Goal: Transaction & Acquisition: Purchase product/service

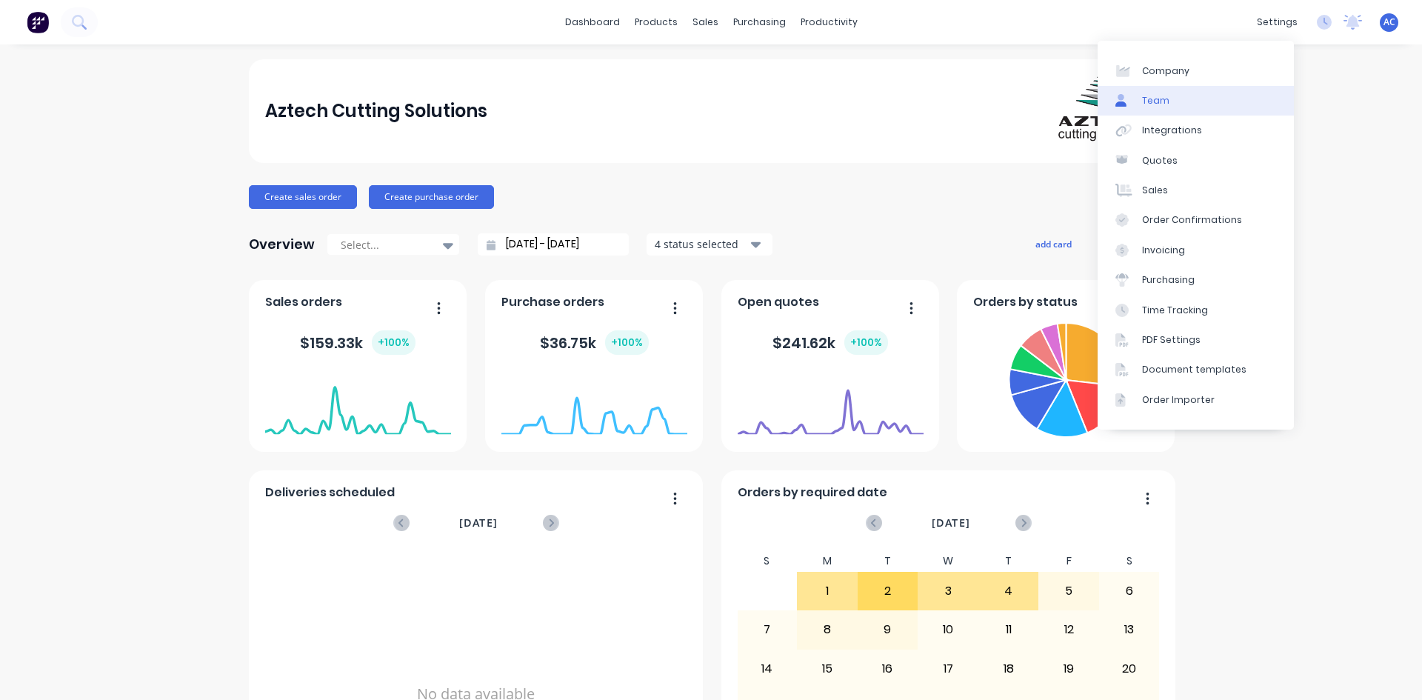
click at [1165, 91] on link "Team" at bounding box center [1196, 101] width 196 height 30
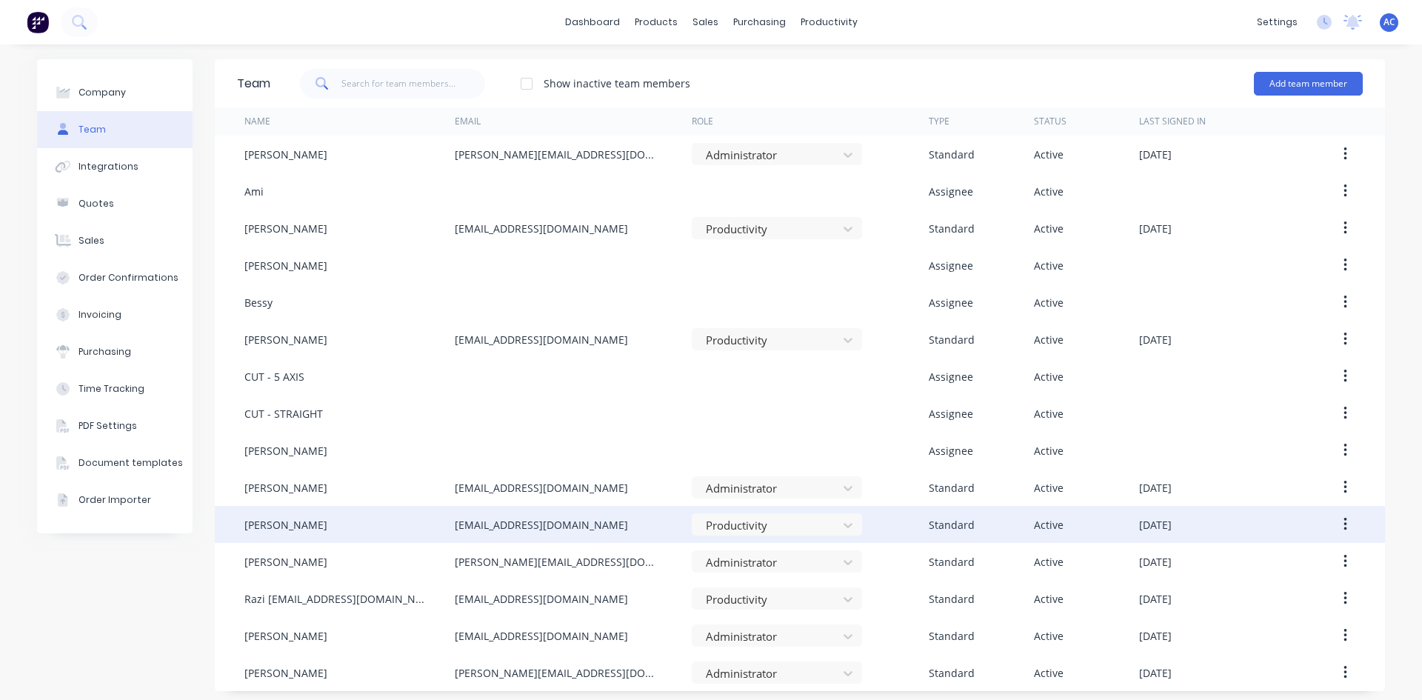
scroll to position [6, 0]
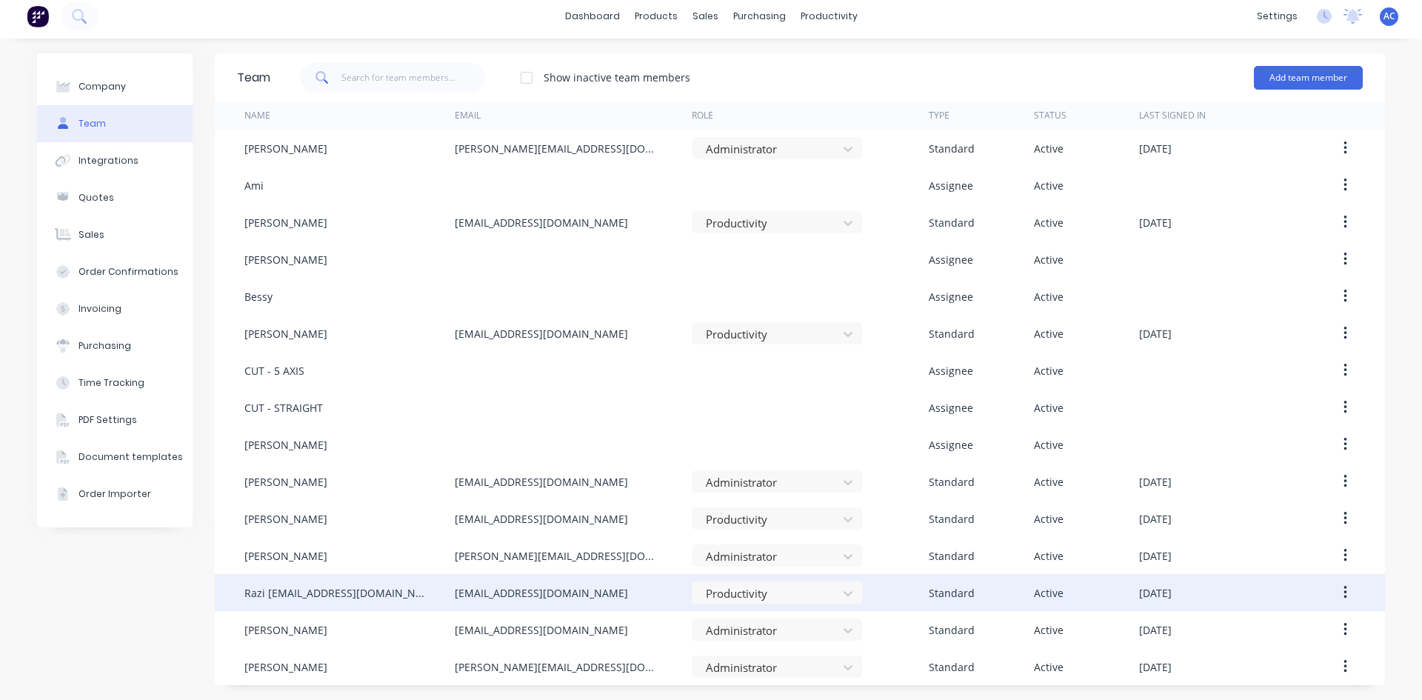
click at [947, 593] on div "Standard" at bounding box center [952, 593] width 46 height 16
click at [929, 595] on div "Standard" at bounding box center [952, 593] width 46 height 16
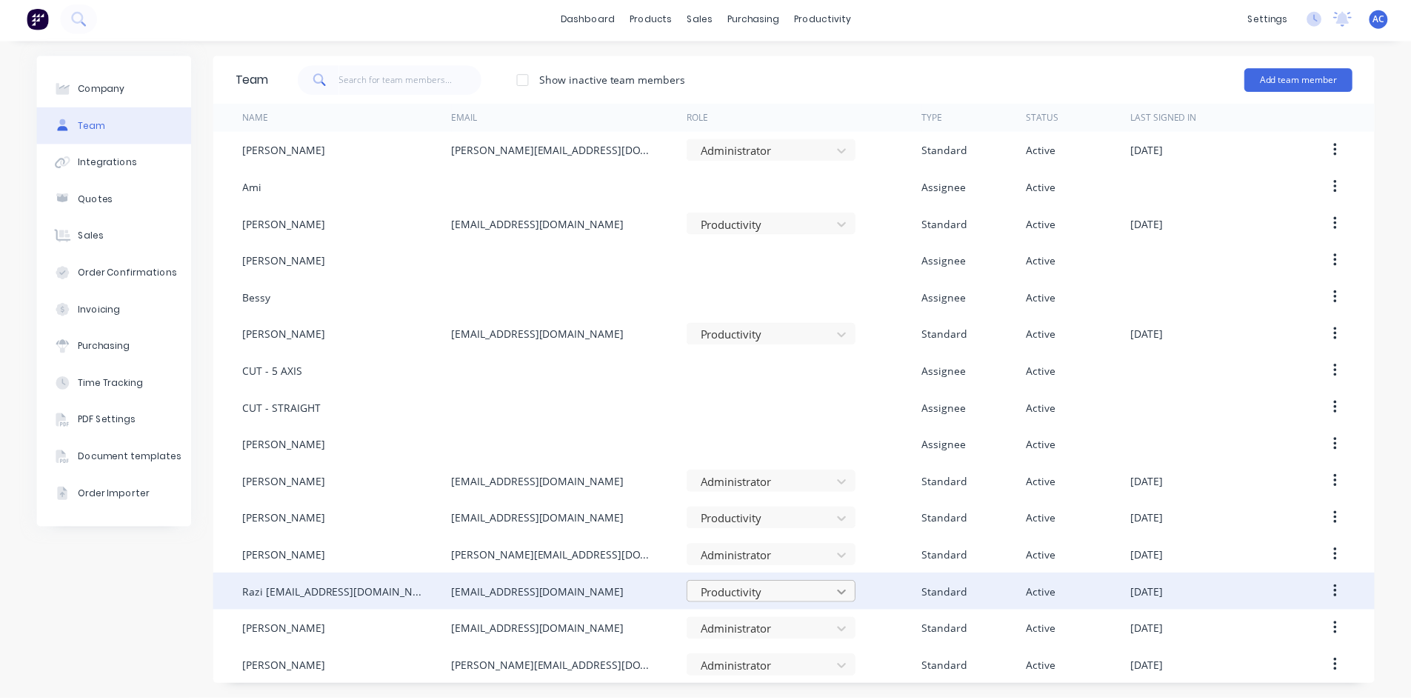
scroll to position [132, 0]
click at [835, 597] on body "dashboard products sales purchasing productivity dashboard products Product Cat…" at bounding box center [705, 350] width 1411 height 700
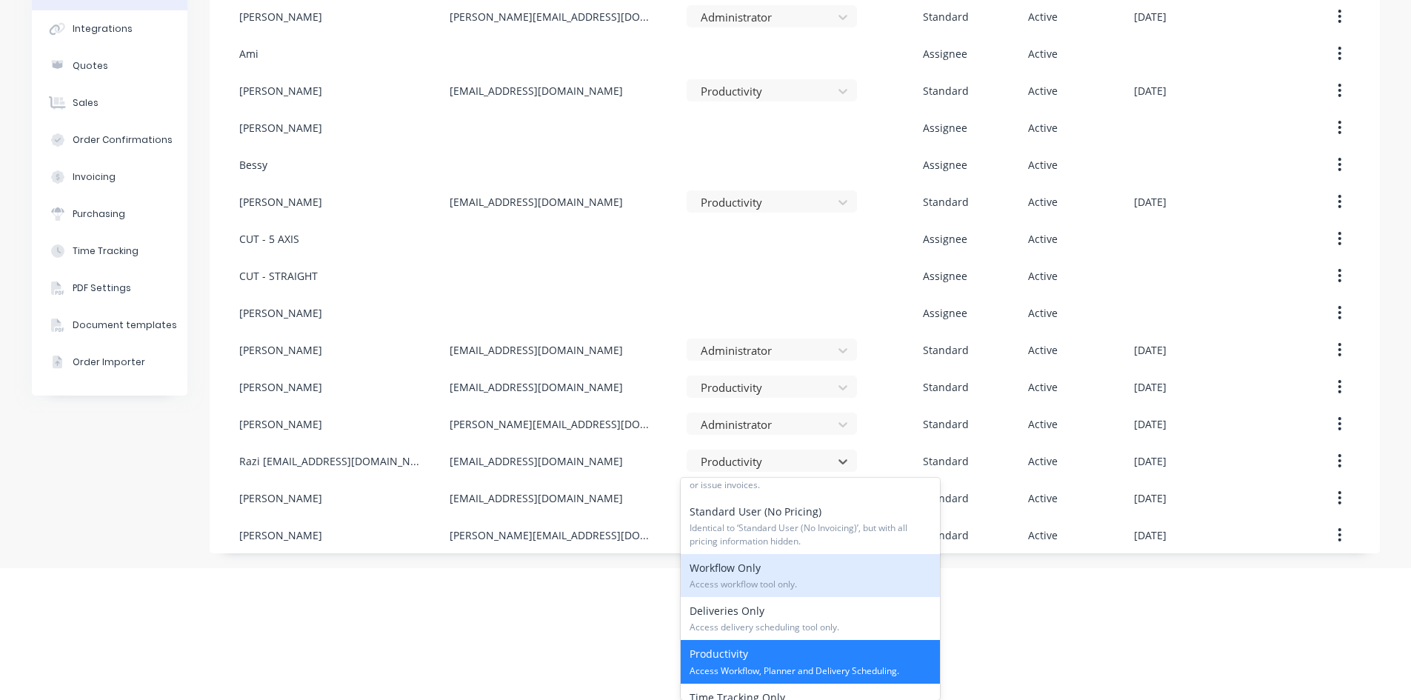
scroll to position [222, 0]
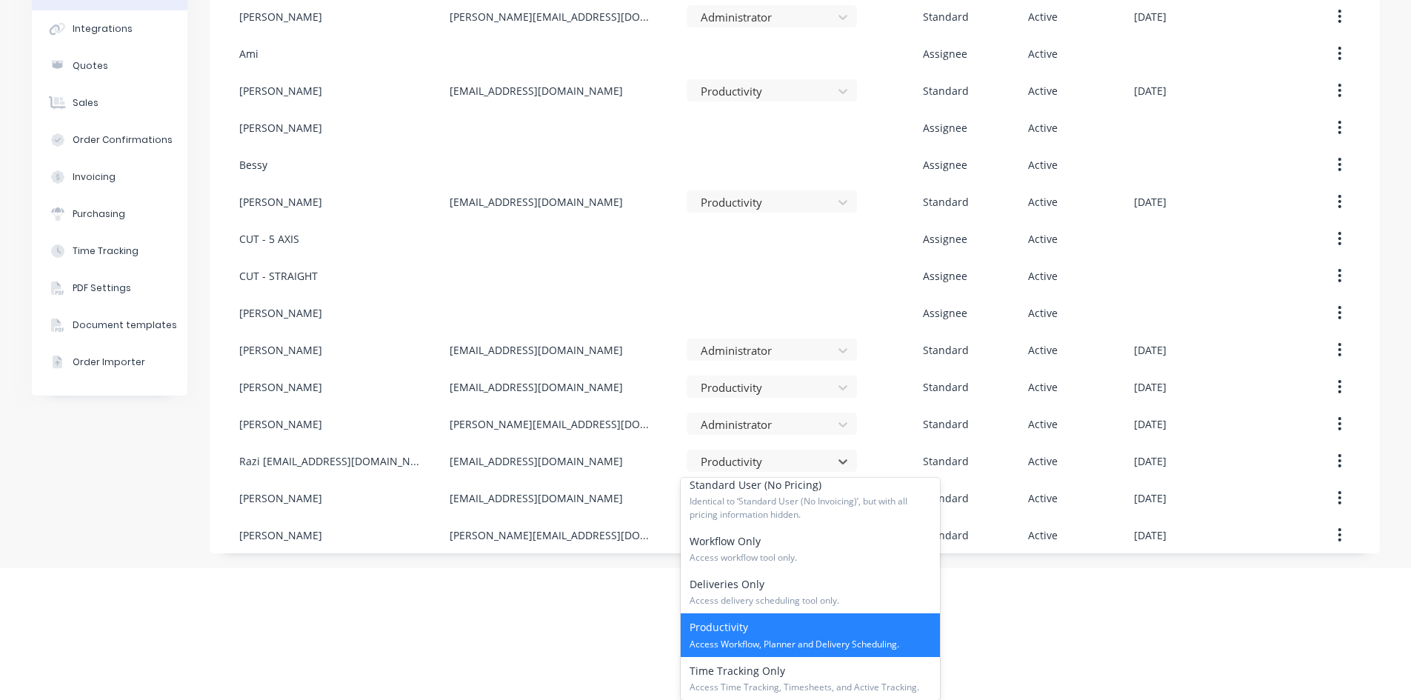
click at [1014, 568] on html "dashboard products sales purchasing productivity dashboard products Product Cat…" at bounding box center [705, 218] width 1411 height 700
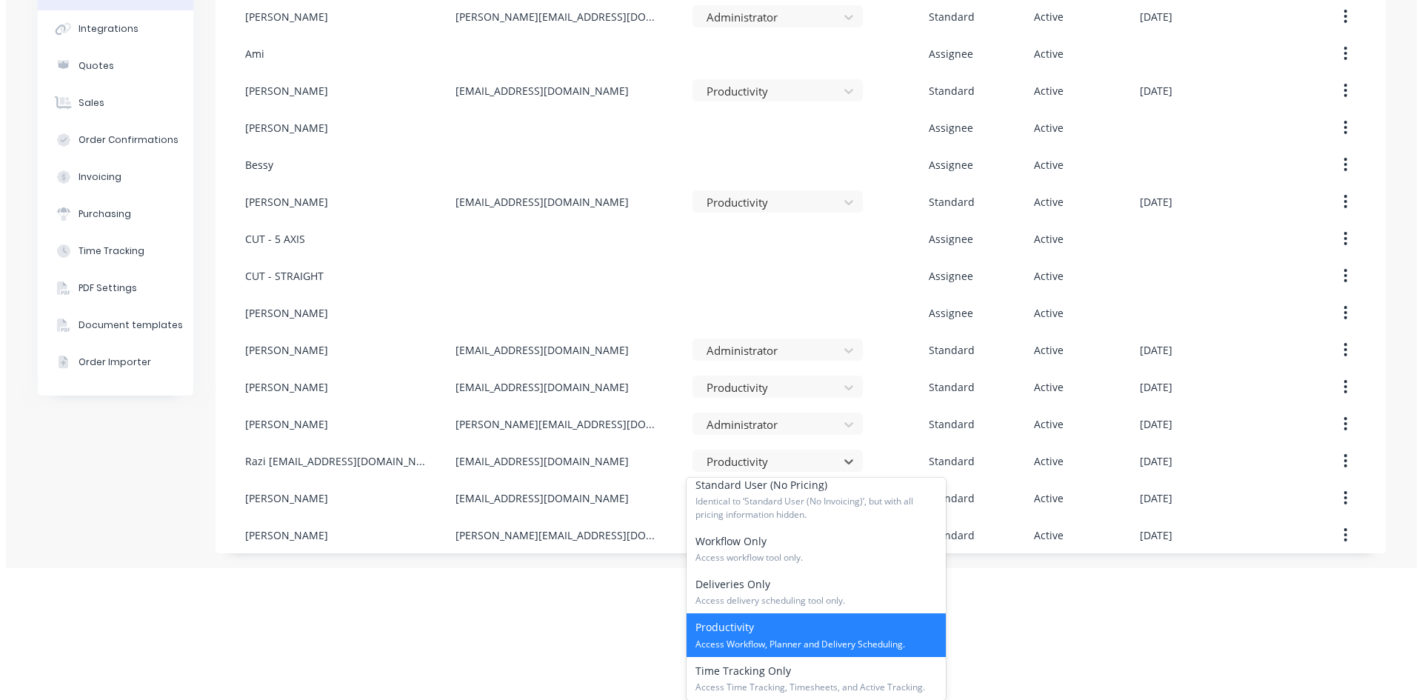
scroll to position [0, 0]
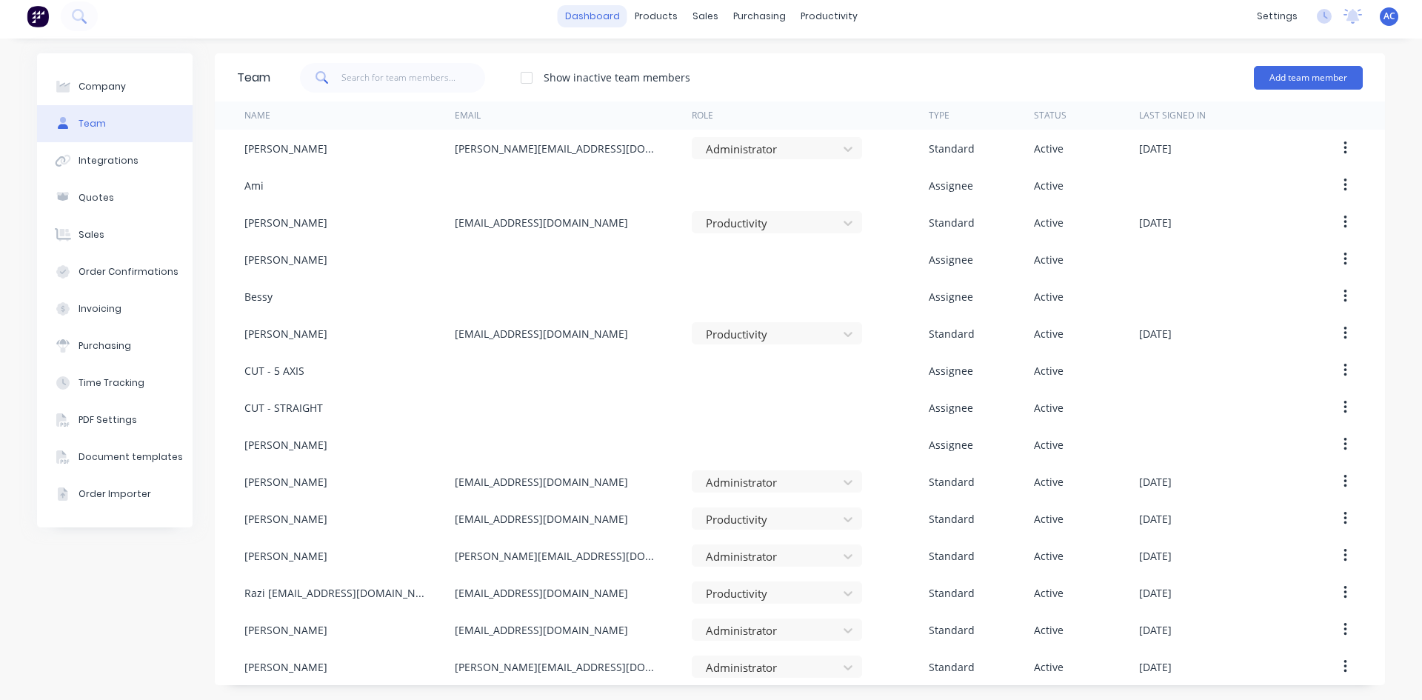
click at [608, 16] on link "dashboard" at bounding box center [593, 16] width 70 height 22
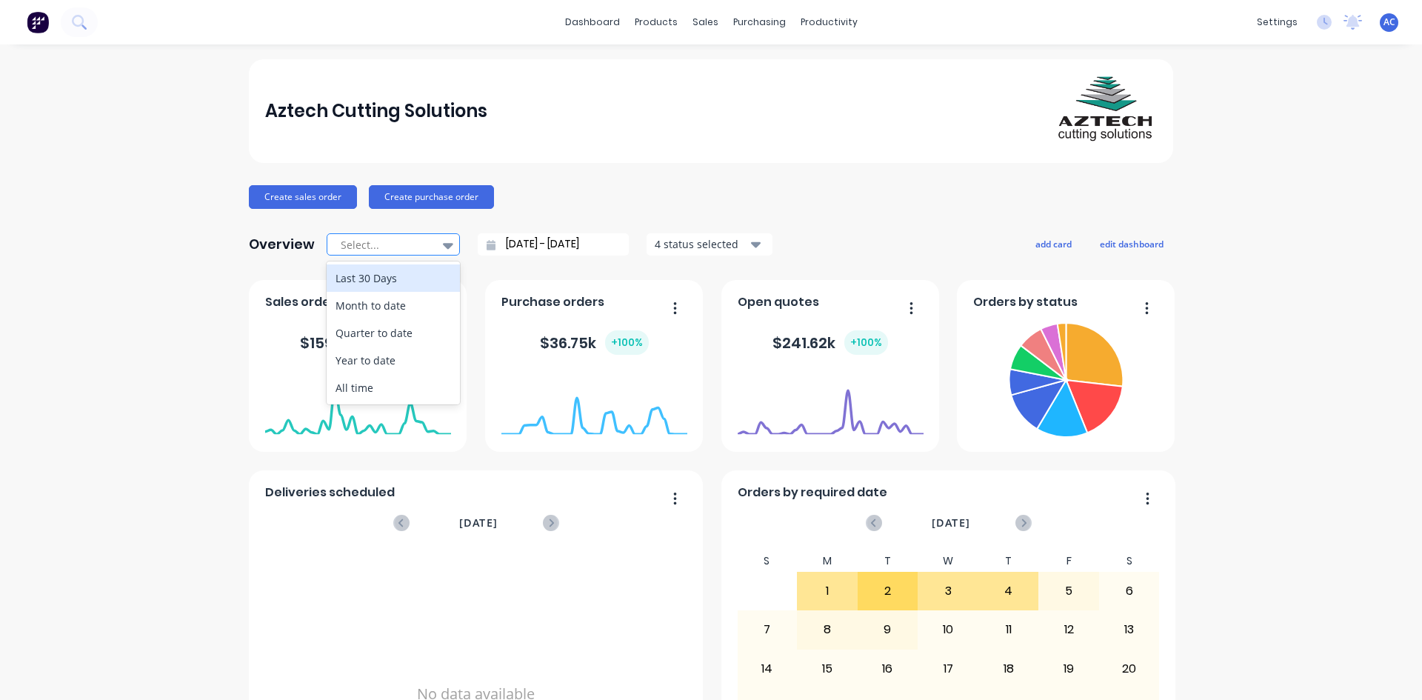
click at [443, 247] on icon at bounding box center [448, 246] width 10 height 6
click at [404, 309] on div "Month to date" at bounding box center [393, 305] width 133 height 27
type input "[DATE] - [DATE]"
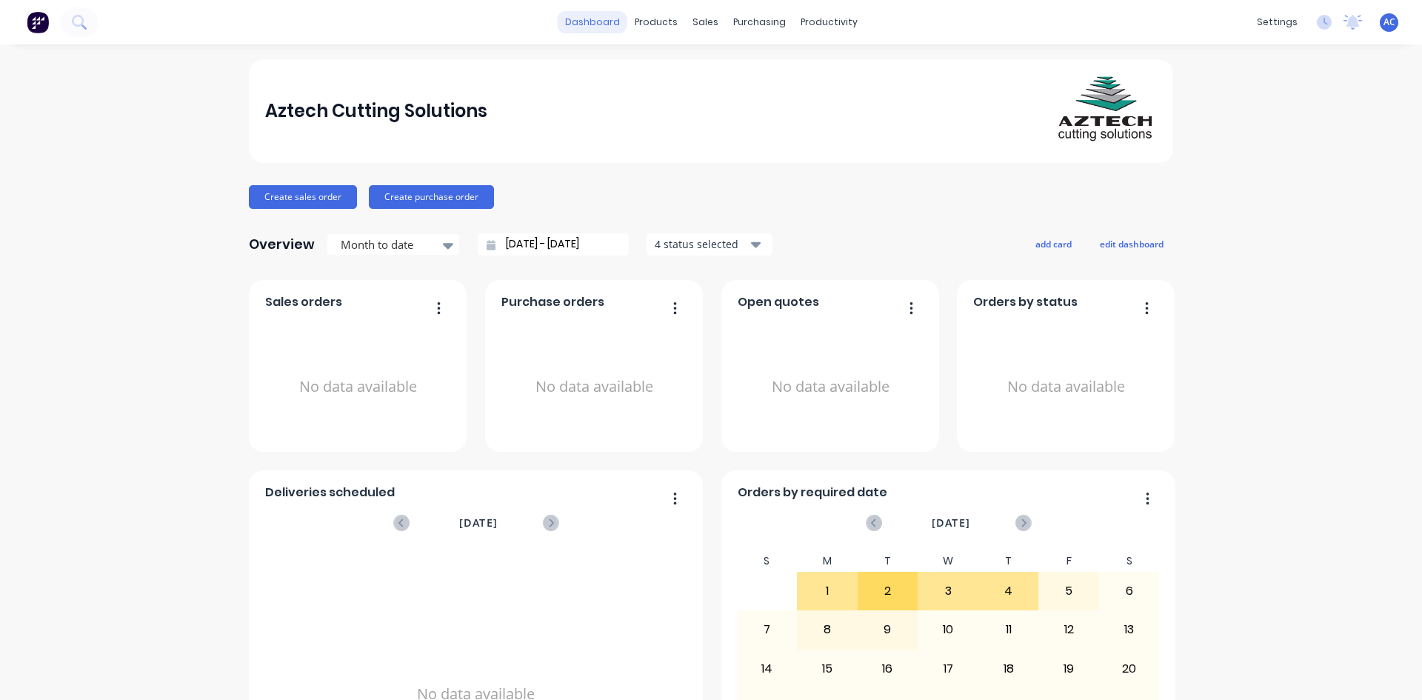
click at [581, 22] on link "dashboard" at bounding box center [593, 22] width 70 height 22
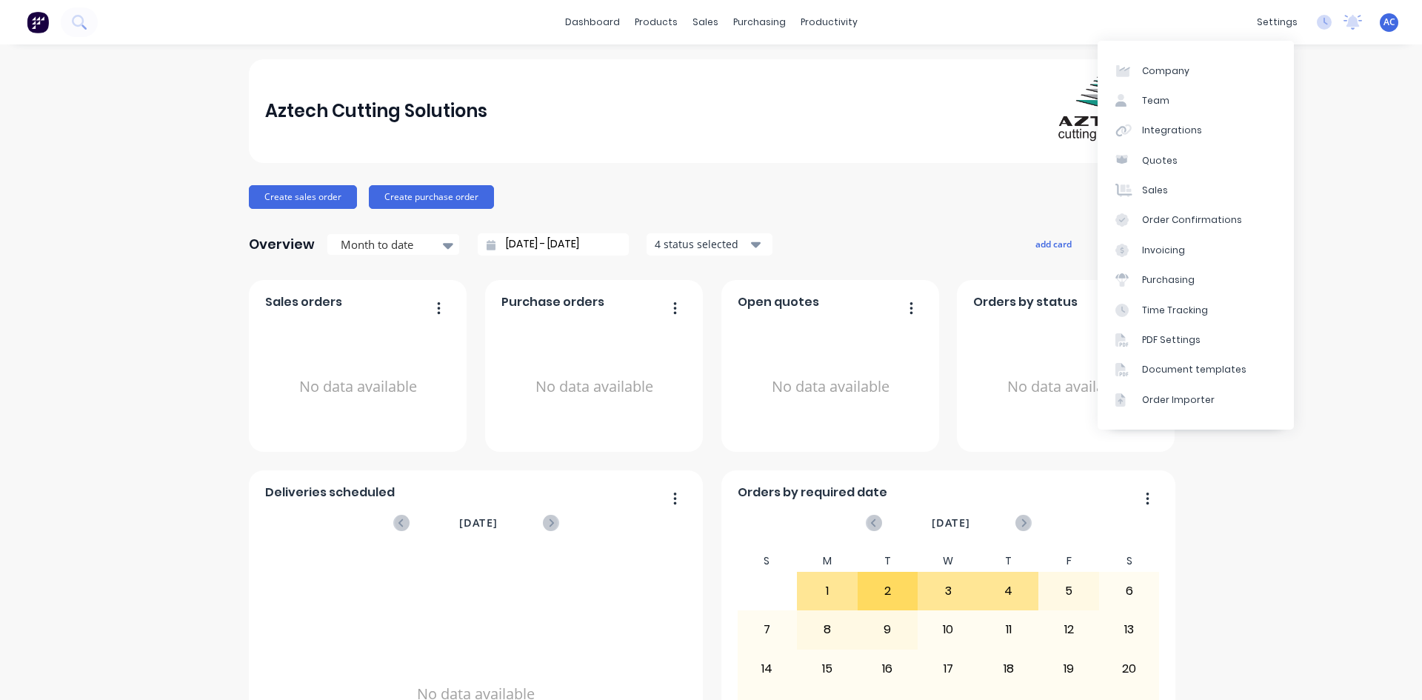
click at [1350, 173] on div "Aztech Cutting Solutions Create sales order Create purchase order Overview Mont…" at bounding box center [711, 445] width 1422 height 773
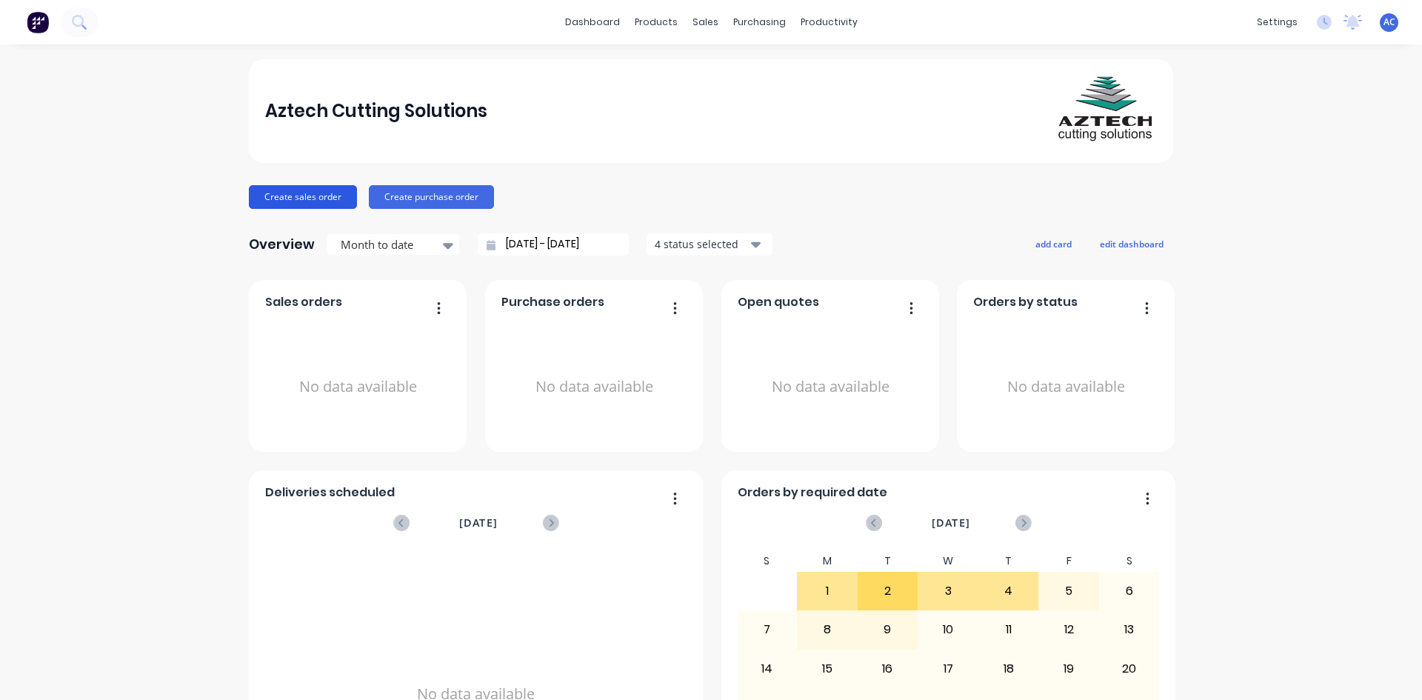
click at [309, 197] on button "Create sales order" at bounding box center [303, 197] width 108 height 24
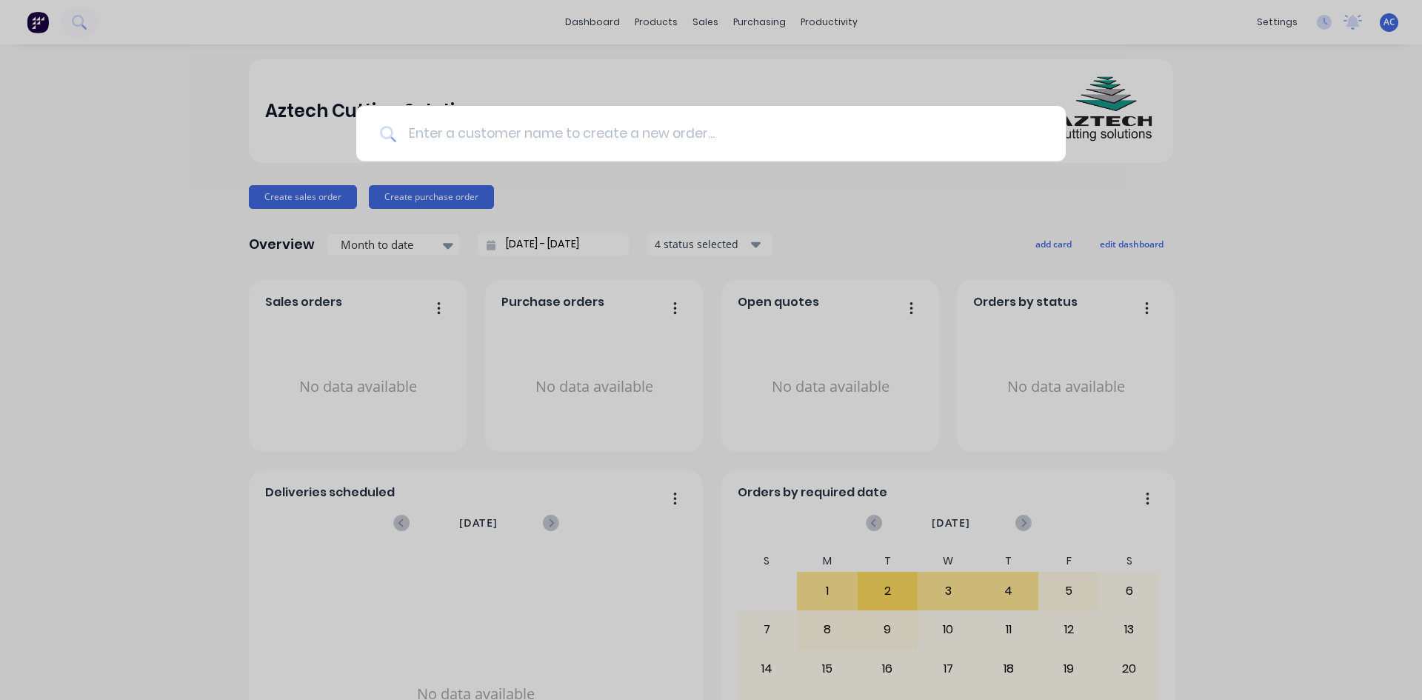
click at [461, 141] on input at bounding box center [719, 134] width 646 height 56
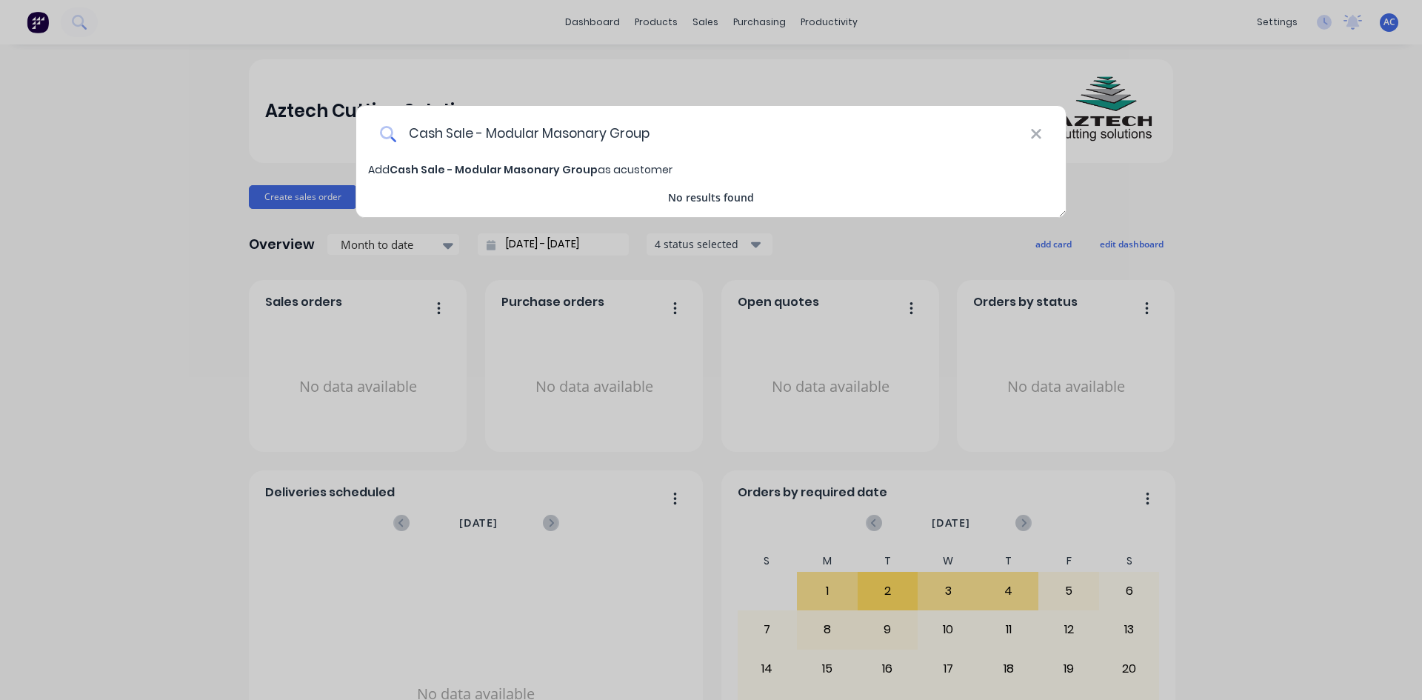
click at [593, 136] on input "Cash Sale - Modular Masonary Group" at bounding box center [713, 134] width 634 height 56
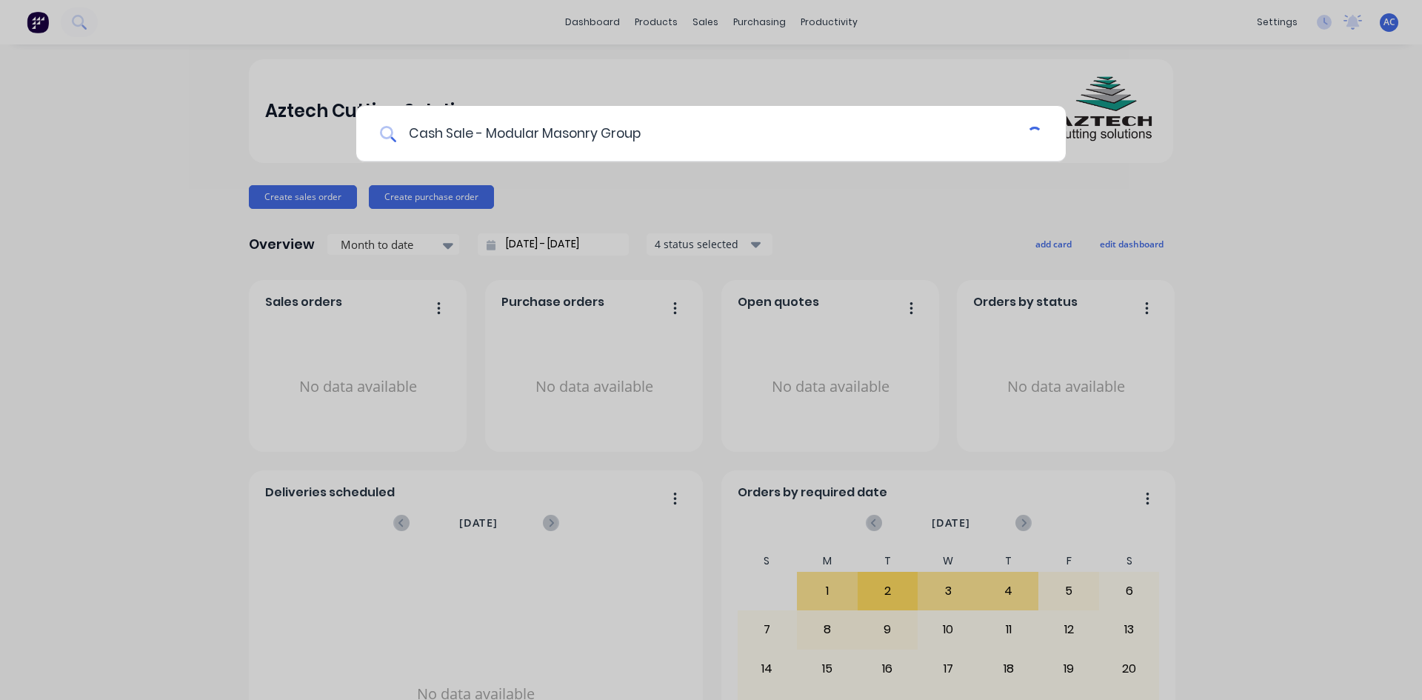
click at [667, 135] on input "Cash Sale - Modular Masonry Group" at bounding box center [711, 134] width 631 height 56
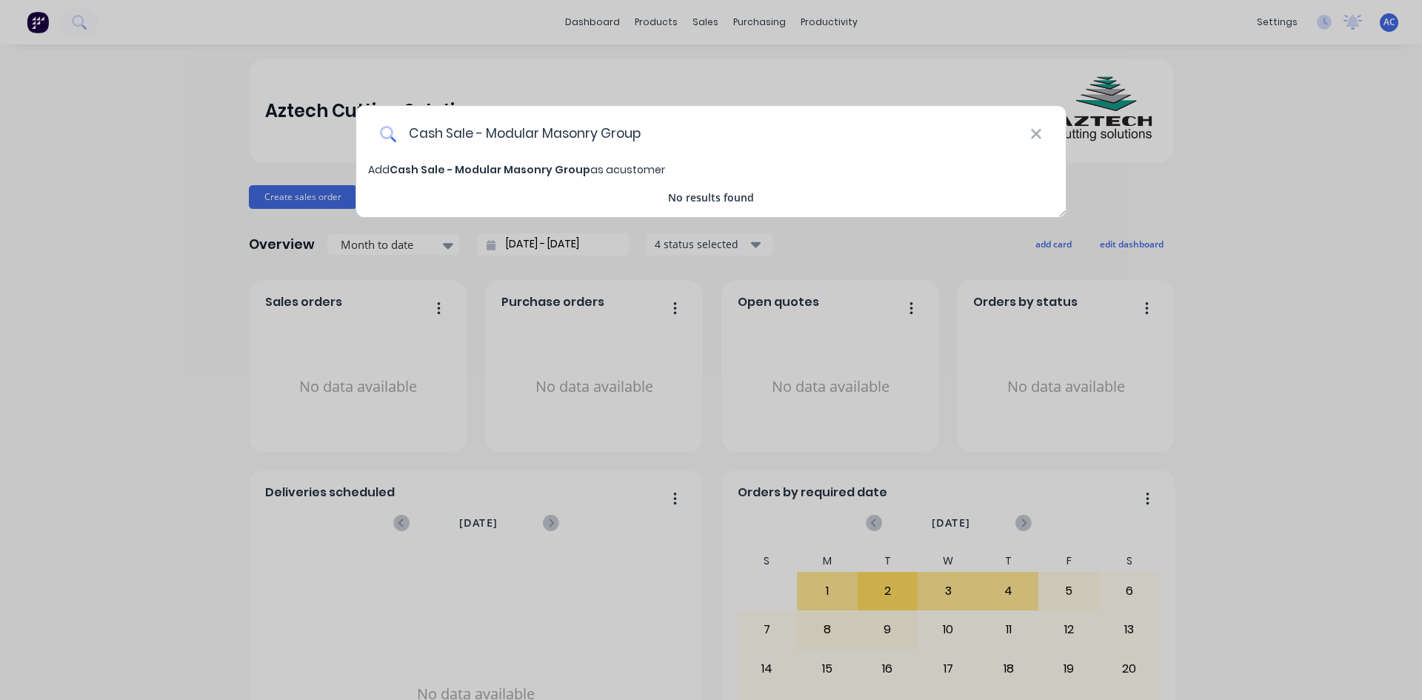
type input "Cash Sale - Modular Masonry Group"
click at [467, 167] on span "Cash Sale - Modular Masonry Group" at bounding box center [490, 169] width 201 height 15
select select "AU"
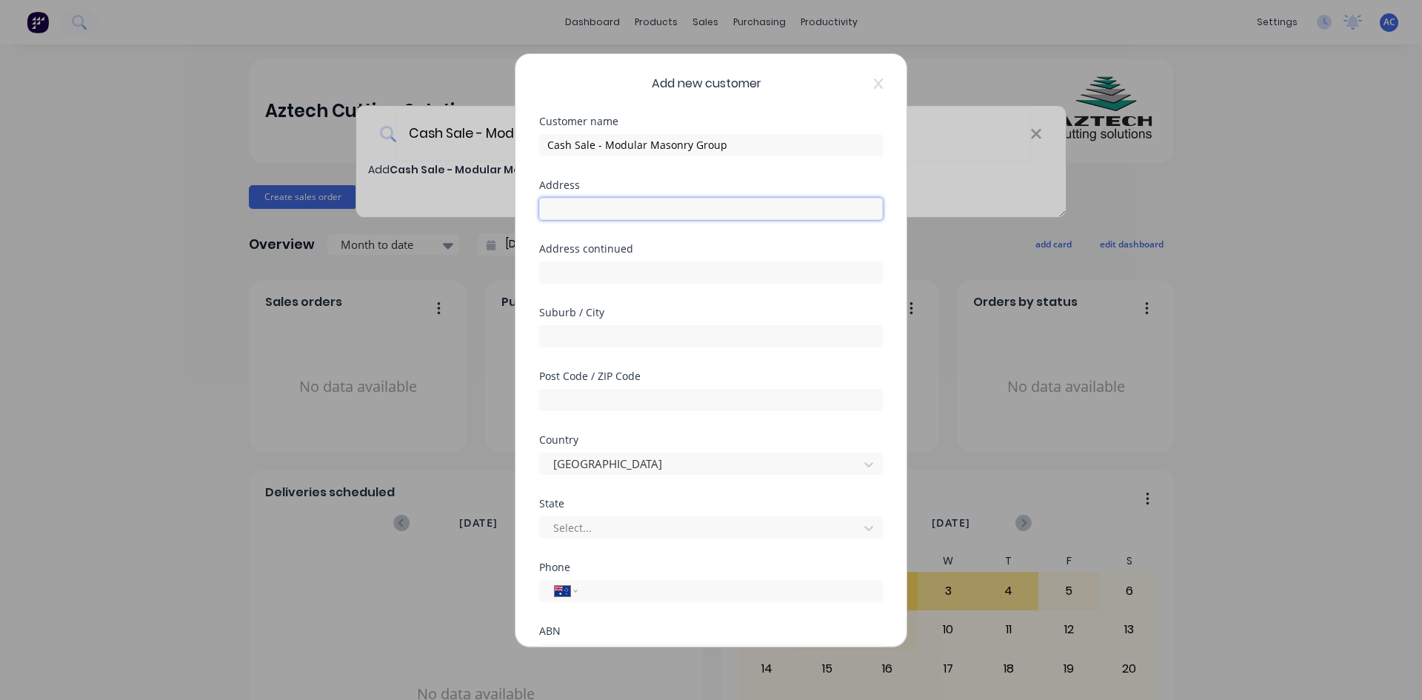
drag, startPoint x: 590, startPoint y: 210, endPoint x: 663, endPoint y: 215, distance: 72.7
click at [590, 210] on input "text" at bounding box center [711, 209] width 344 height 22
click at [587, 333] on input "text" at bounding box center [711, 336] width 344 height 22
type input "[GEOGRAPHIC_DATA]"
click at [581, 402] on input "text" at bounding box center [711, 400] width 344 height 22
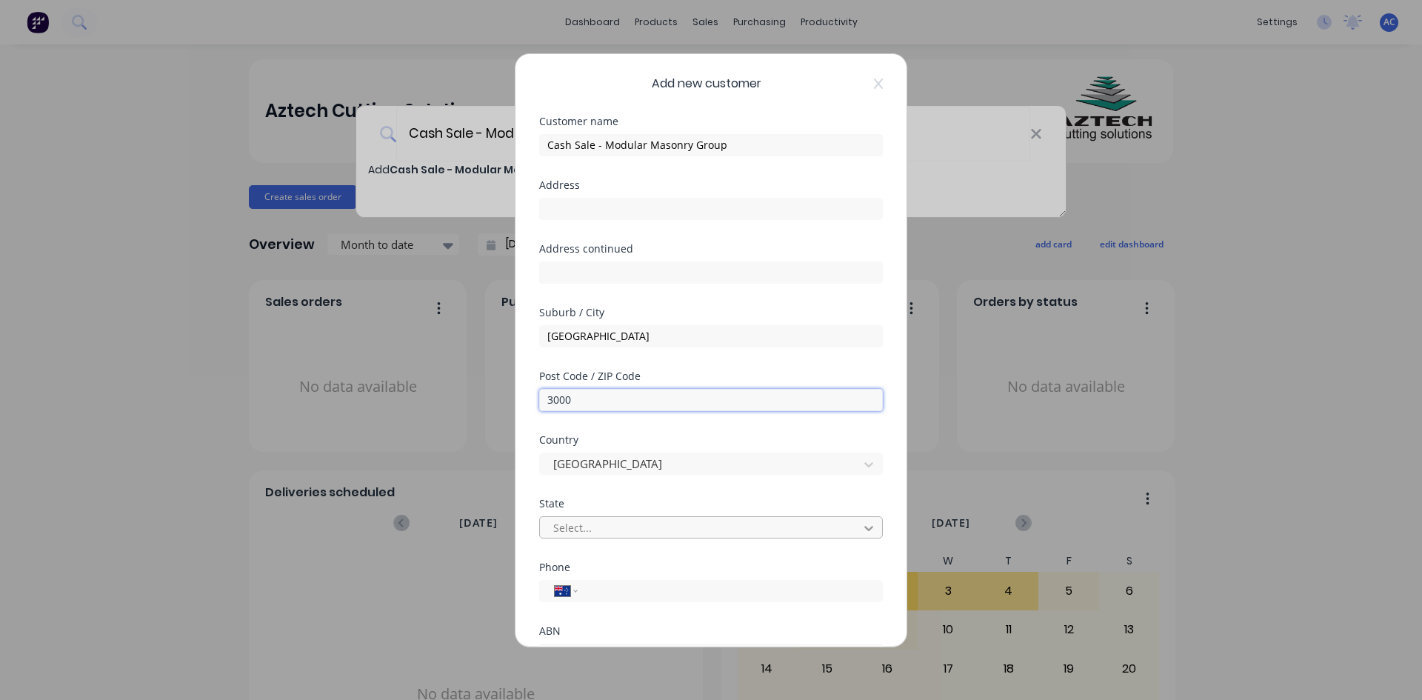
type input "3000"
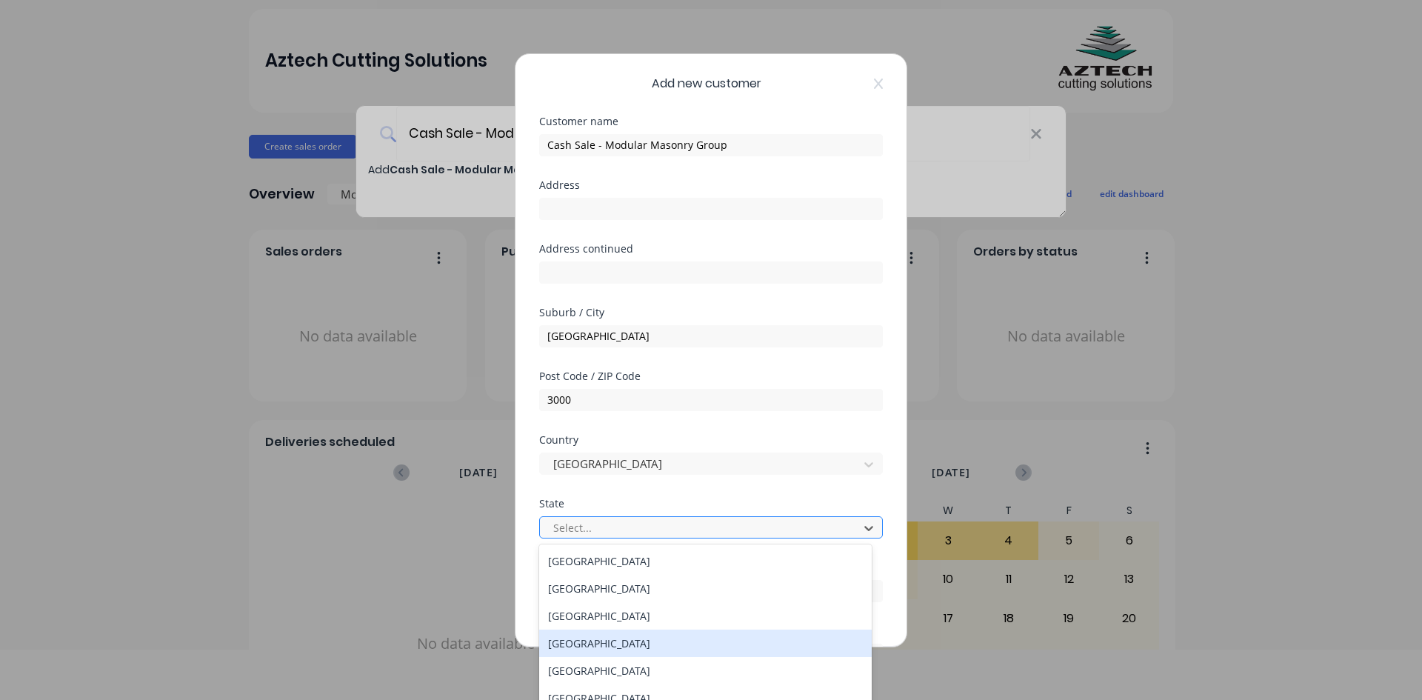
scroll to position [25, 0]
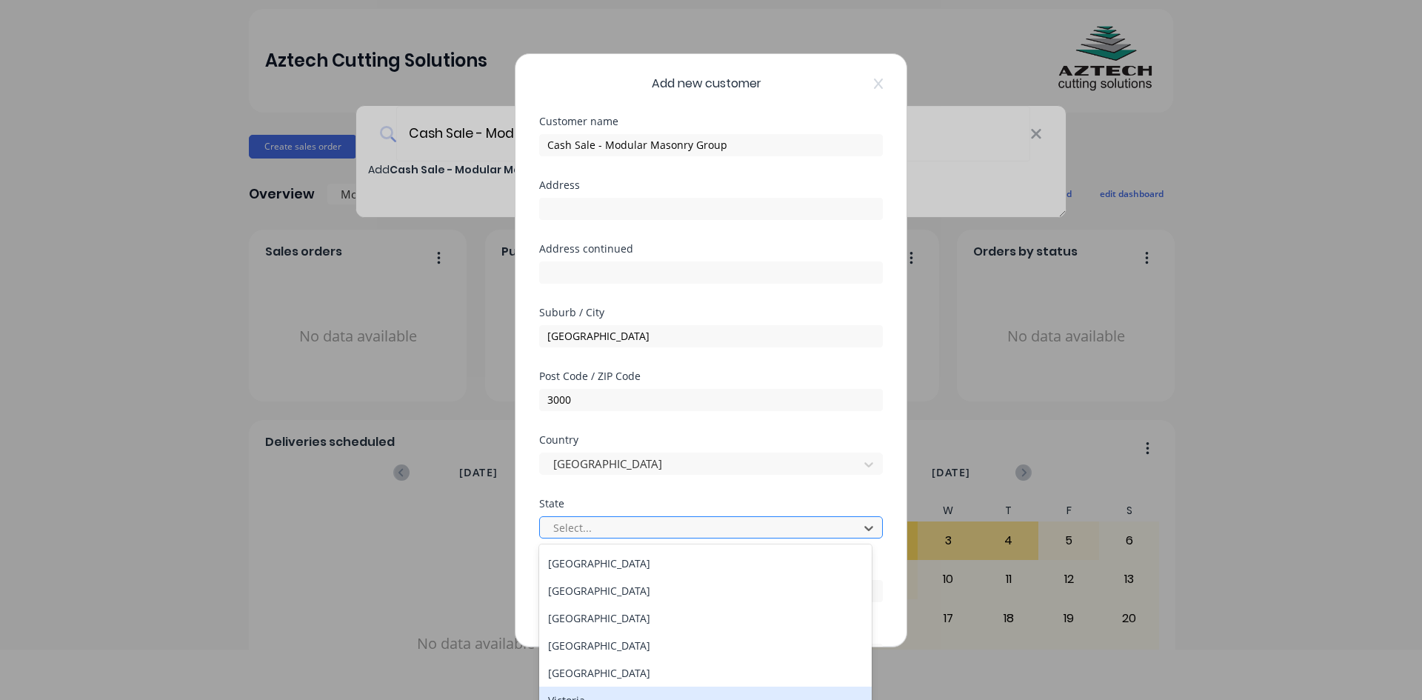
click at [598, 692] on div "Victoria" at bounding box center [705, 700] width 333 height 27
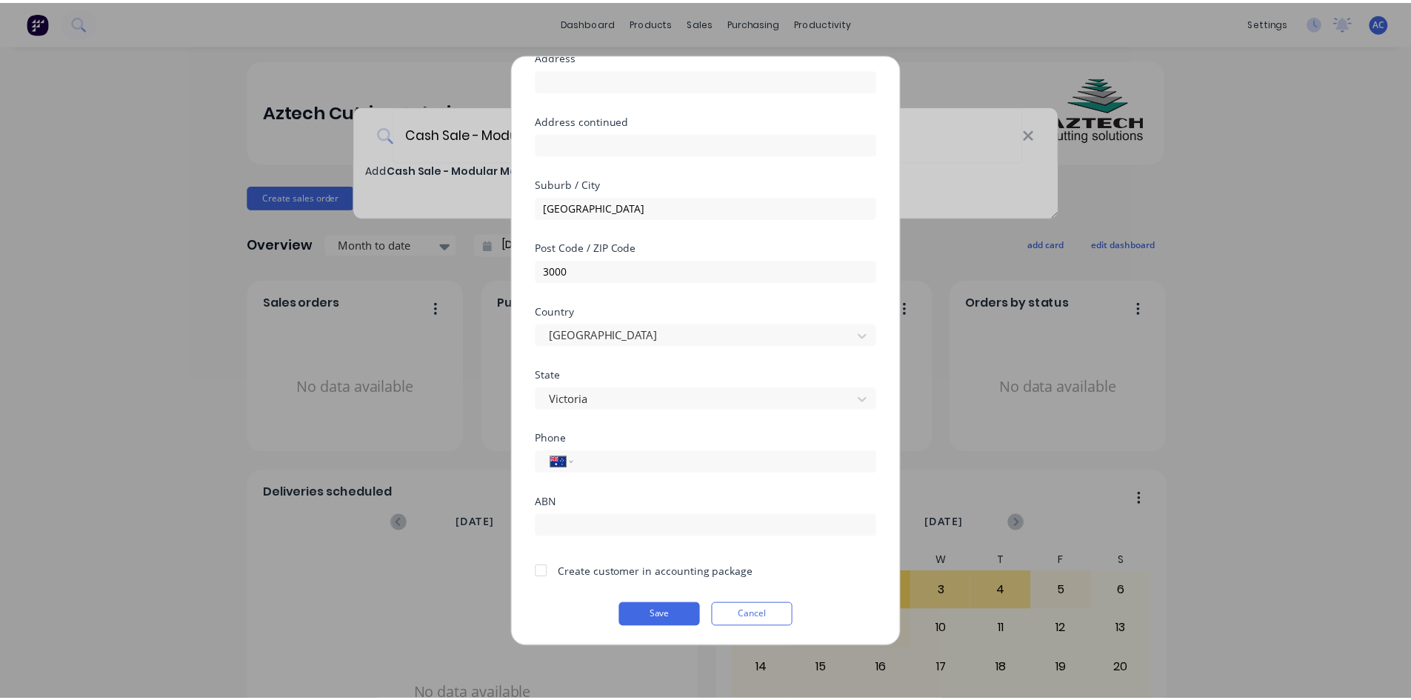
scroll to position [130, 0]
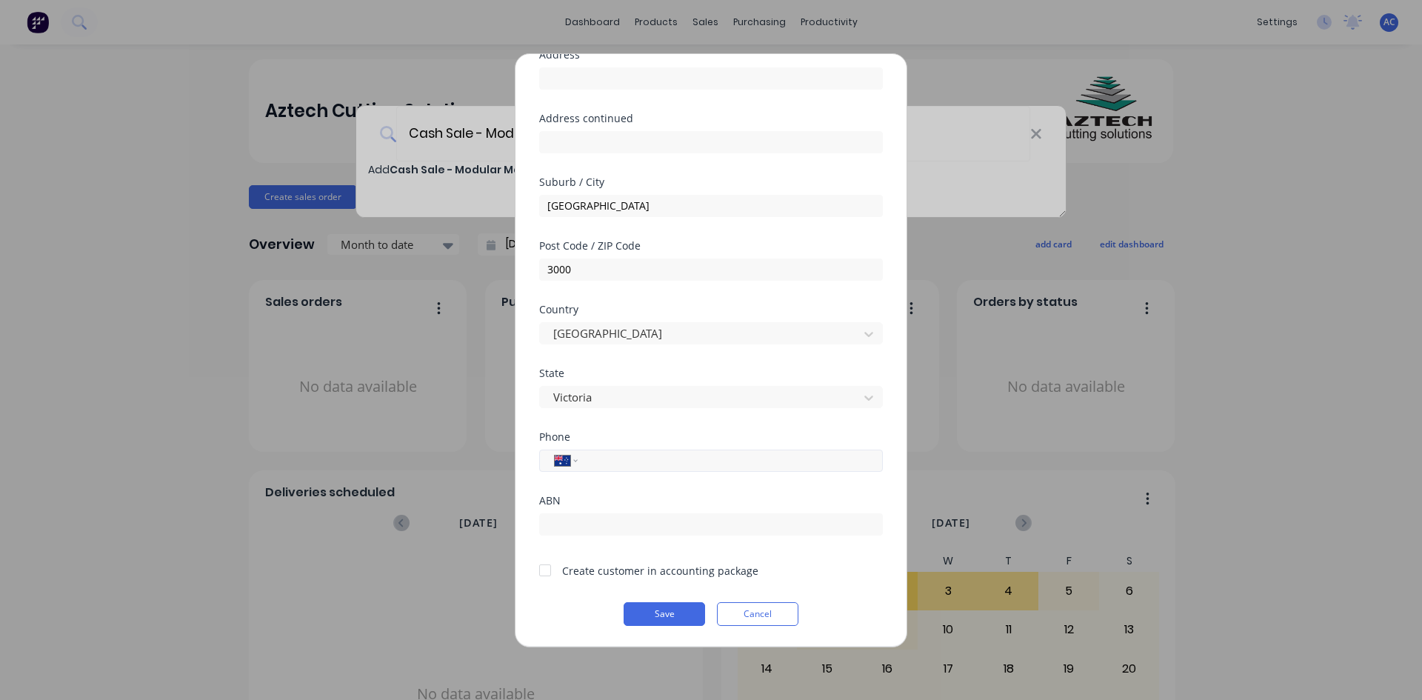
click at [623, 460] on input "tel" at bounding box center [727, 460] width 279 height 17
click at [620, 460] on input "tel" at bounding box center [727, 460] width 279 height 17
type input "[PHONE_NUMBER]"
click at [658, 618] on button "Save" at bounding box center [664, 614] width 81 height 24
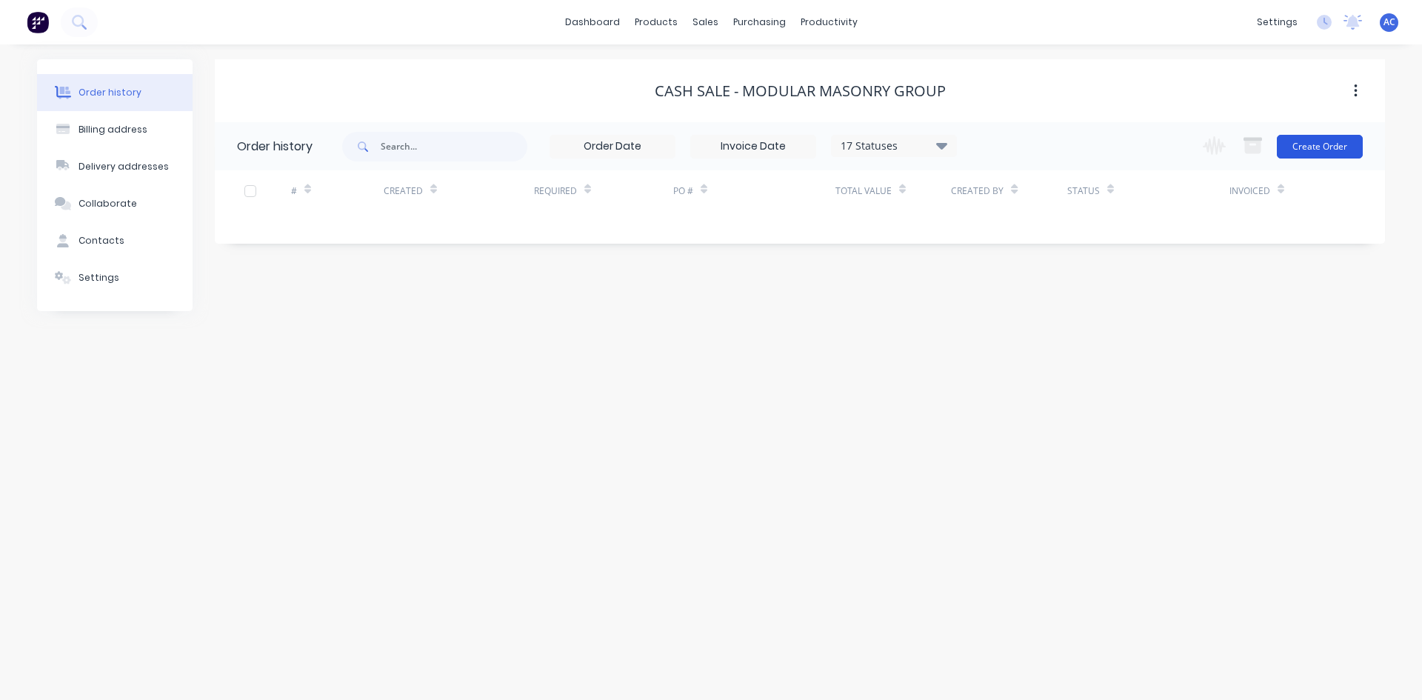
click at [1326, 146] on button "Create Order" at bounding box center [1320, 147] width 86 height 24
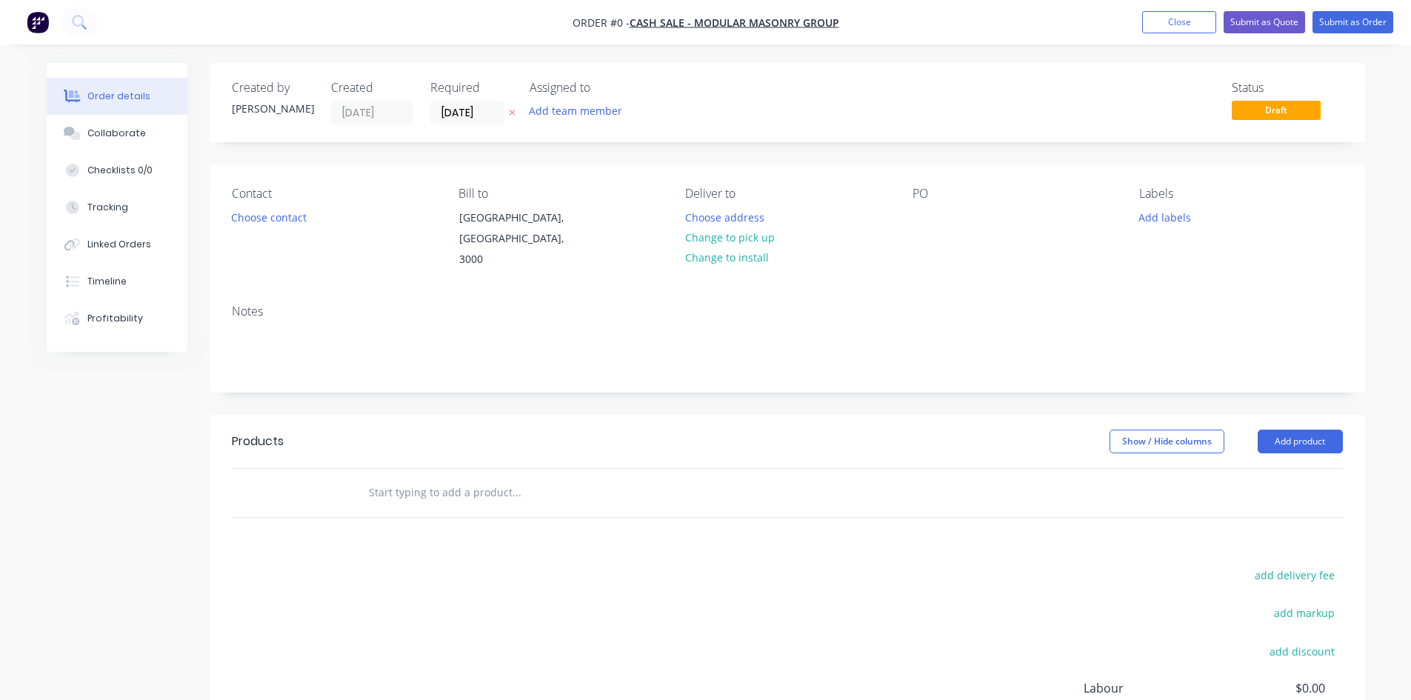
click at [393, 481] on input "text" at bounding box center [516, 493] width 296 height 30
click at [1293, 430] on button "Add product" at bounding box center [1299, 442] width 85 height 24
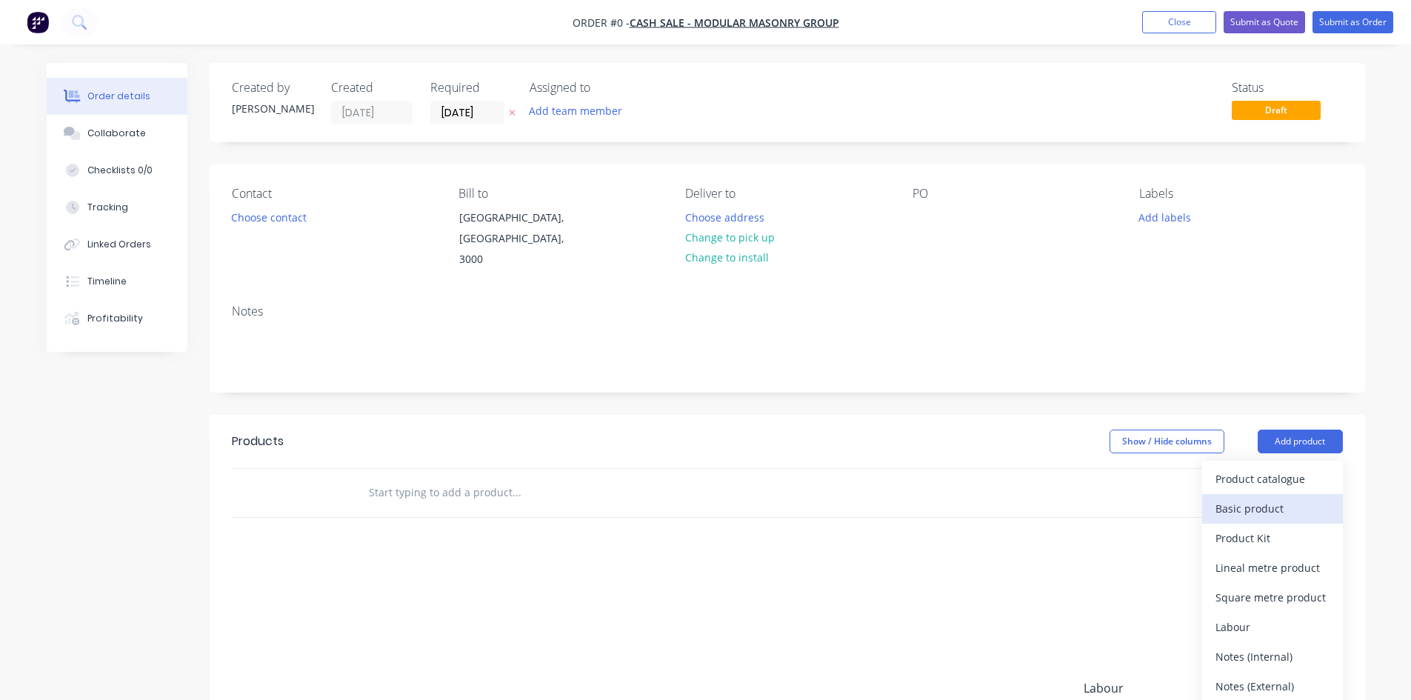
click at [1266, 498] on div "Basic product" at bounding box center [1272, 508] width 114 height 21
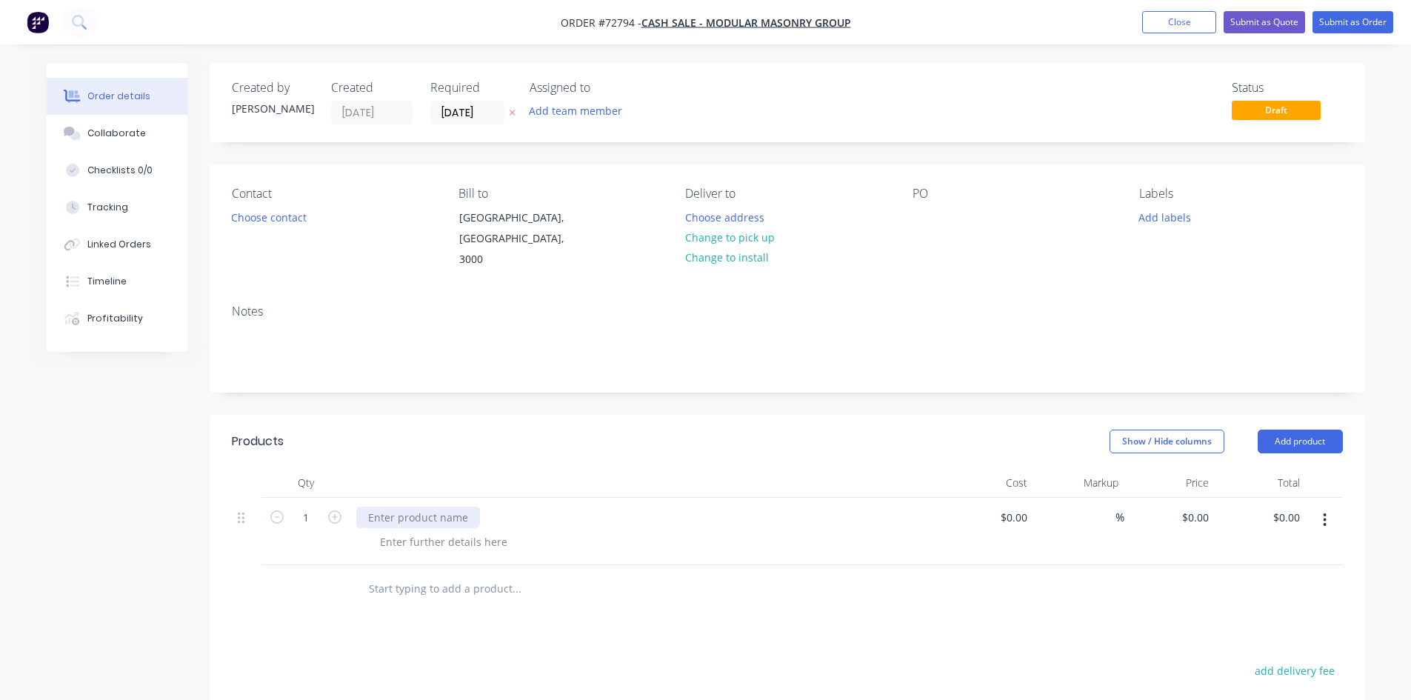
click at [418, 507] on div at bounding box center [418, 517] width 124 height 21
click at [409, 507] on div at bounding box center [418, 517] width 124 height 21
click at [415, 531] on div at bounding box center [443, 541] width 151 height 21
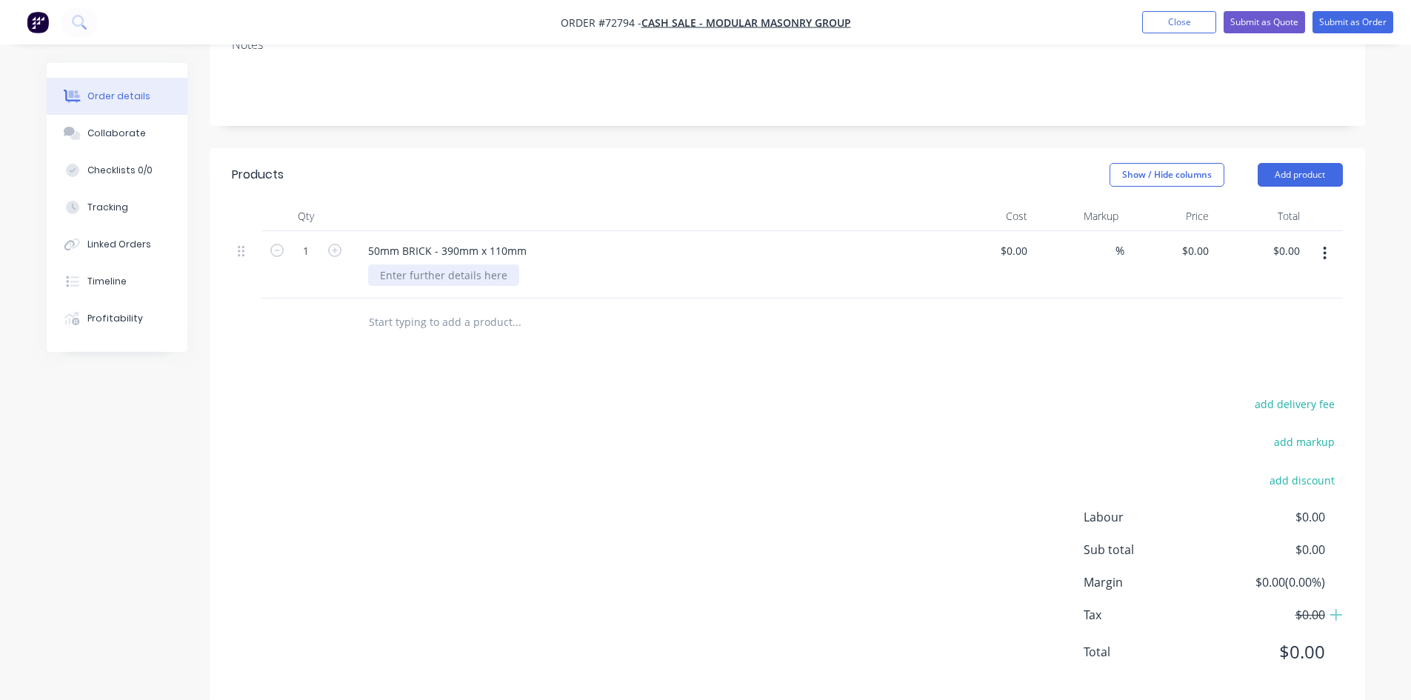
scroll to position [275, 0]
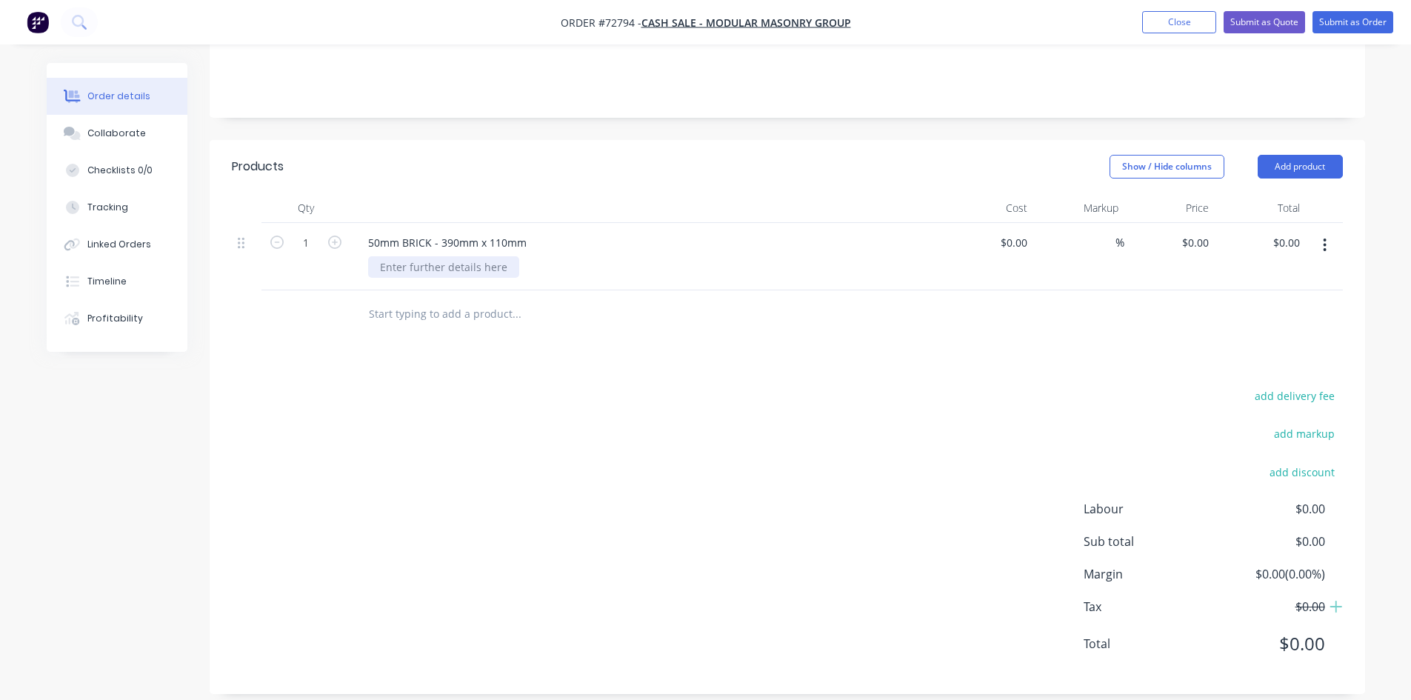
click at [403, 256] on div at bounding box center [443, 266] width 151 height 21
click at [307, 232] on input "1" at bounding box center [306, 243] width 39 height 22
type input "3700"
click at [1018, 232] on input at bounding box center [1016, 242] width 34 height 21
type input "$8.50"
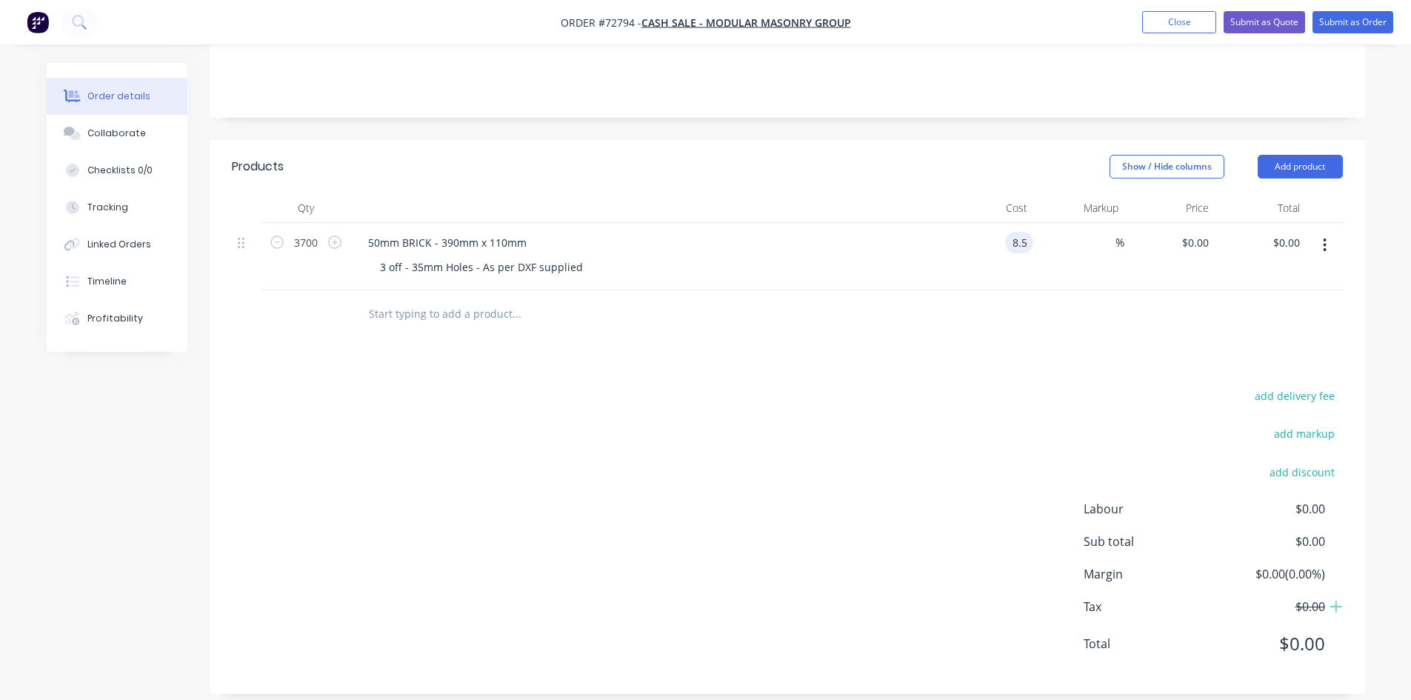
type input "$8.50"
type input "$31,450.00"
click at [1023, 232] on input "8.5" at bounding box center [1022, 242] width 22 height 21
type input "$7.50"
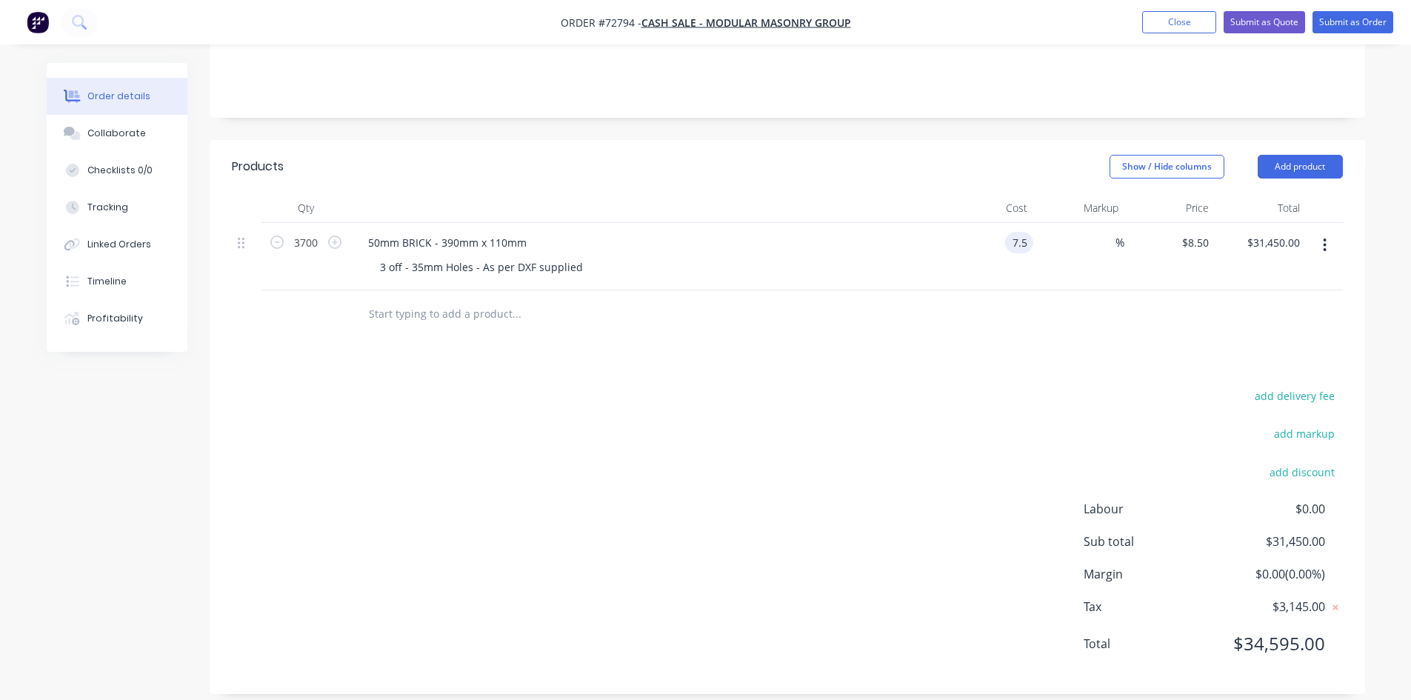
type input "$27,750.00"
click at [587, 256] on div "3 off - 35mm Holes - As per DXF supplied" at bounding box center [481, 266] width 227 height 21
click at [584, 256] on div "3 off - 35mm Holes - As per DXF supplied" at bounding box center [481, 266] width 227 height 21
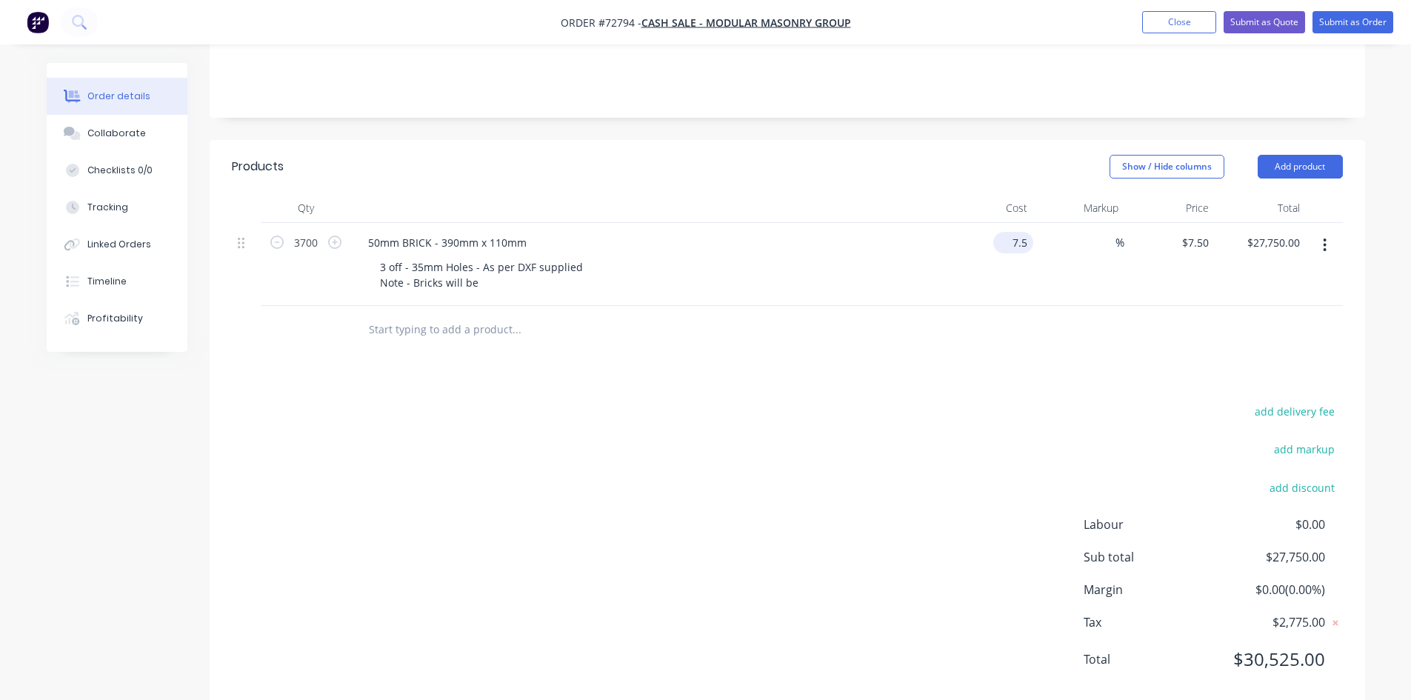
click at [1030, 232] on input "7.5" at bounding box center [1016, 242] width 34 height 21
type input "$8.00"
type input "$29,600.00"
click at [512, 269] on div "3 off - 35mm Holes - As per DXF supplied Note - Bricks will be" at bounding box center [481, 274] width 227 height 37
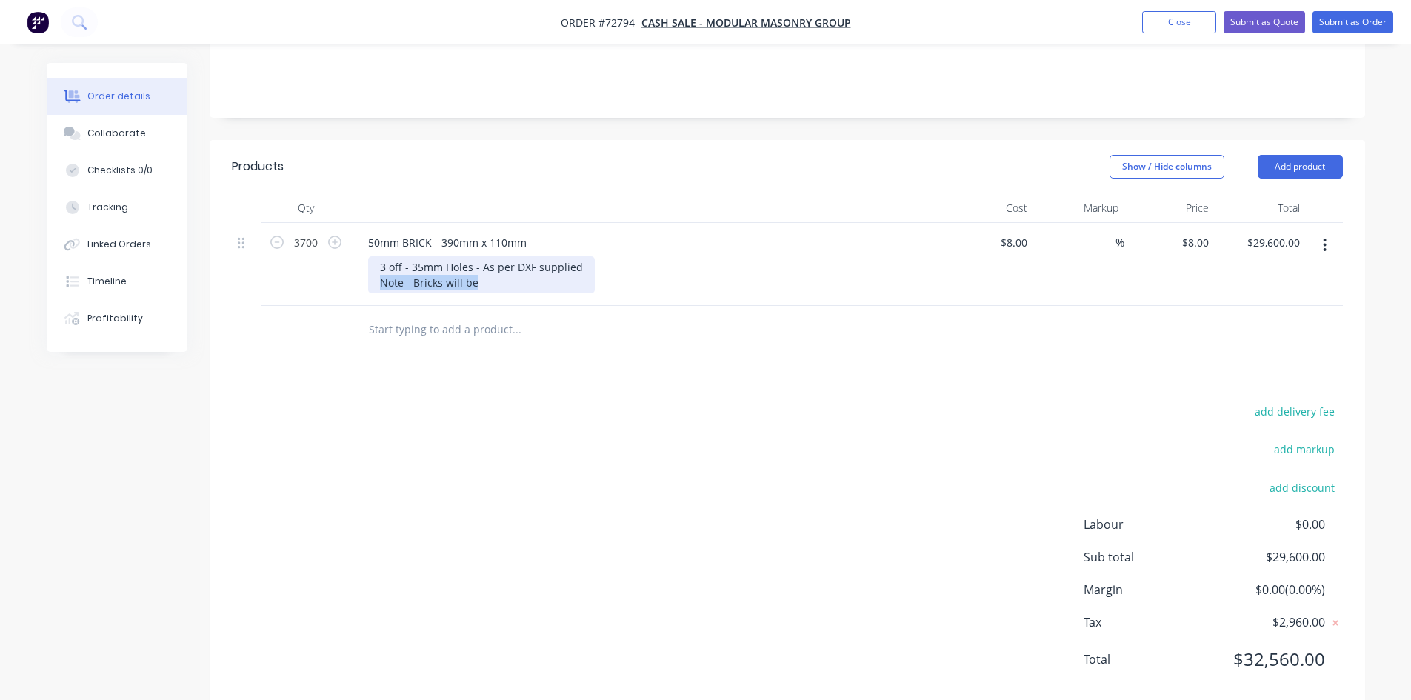
drag, startPoint x: 463, startPoint y: 267, endPoint x: 379, endPoint y: 270, distance: 83.7
click at [379, 270] on div "3 off - 35mm Holes - As per DXF supplied Note - Bricks will be" at bounding box center [481, 274] width 227 height 37
click at [375, 266] on div "3 off - 35mm Holes - As per DXF supplied TOLERANCE 1mm +/-" at bounding box center [481, 274] width 227 height 37
click at [522, 278] on div "3 off - 35mm Holes - As per DXF supplied TOLERANCE 1mm +/-" at bounding box center [481, 274] width 227 height 37
click at [1280, 155] on button "Add product" at bounding box center [1299, 167] width 85 height 24
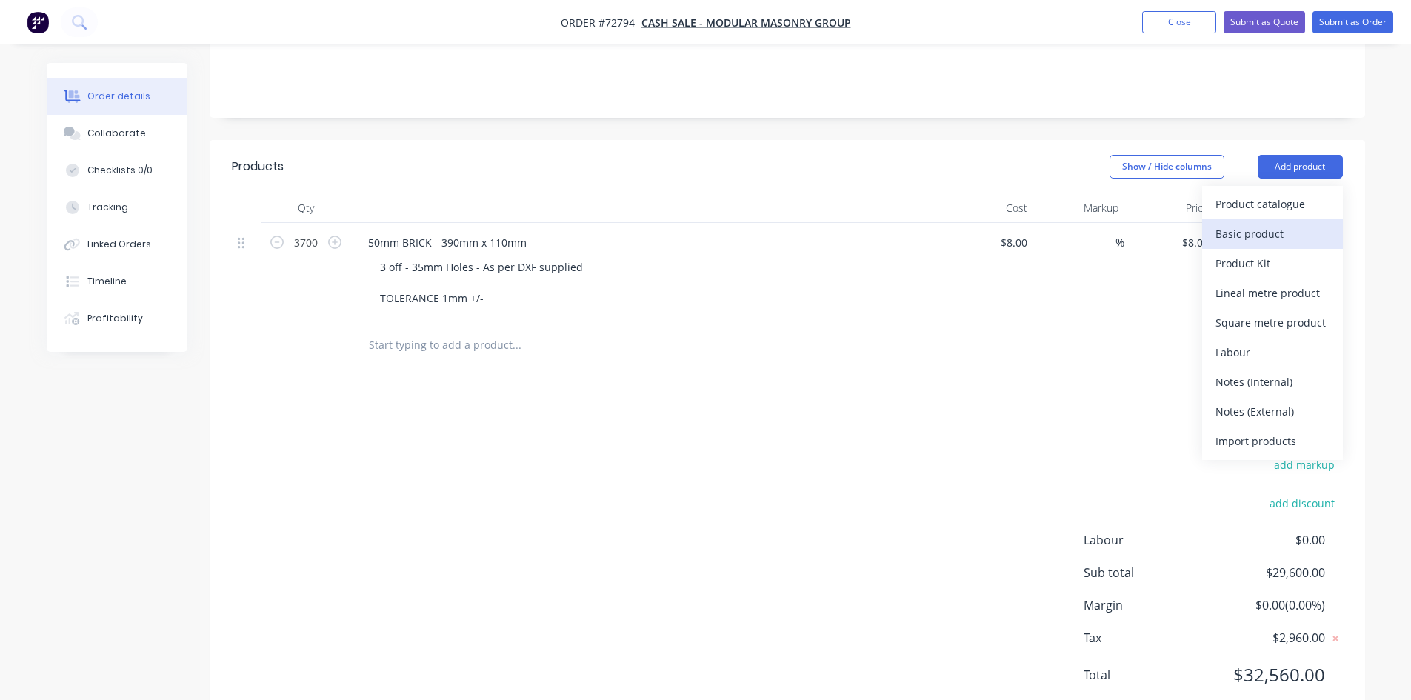
click at [1277, 223] on div "Basic product" at bounding box center [1272, 233] width 114 height 21
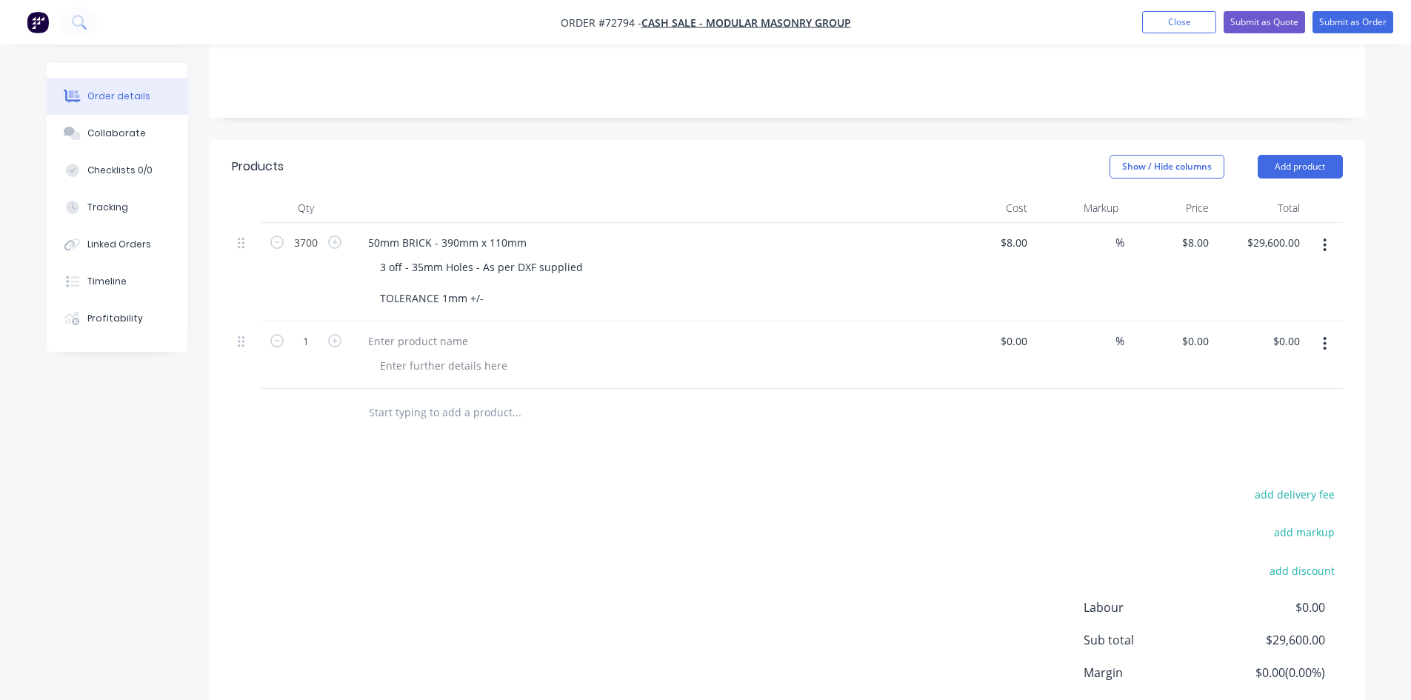
click at [1325, 335] on icon "button" at bounding box center [1325, 343] width 4 height 16
click at [1240, 461] on div "Delete" at bounding box center [1272, 471] width 114 height 21
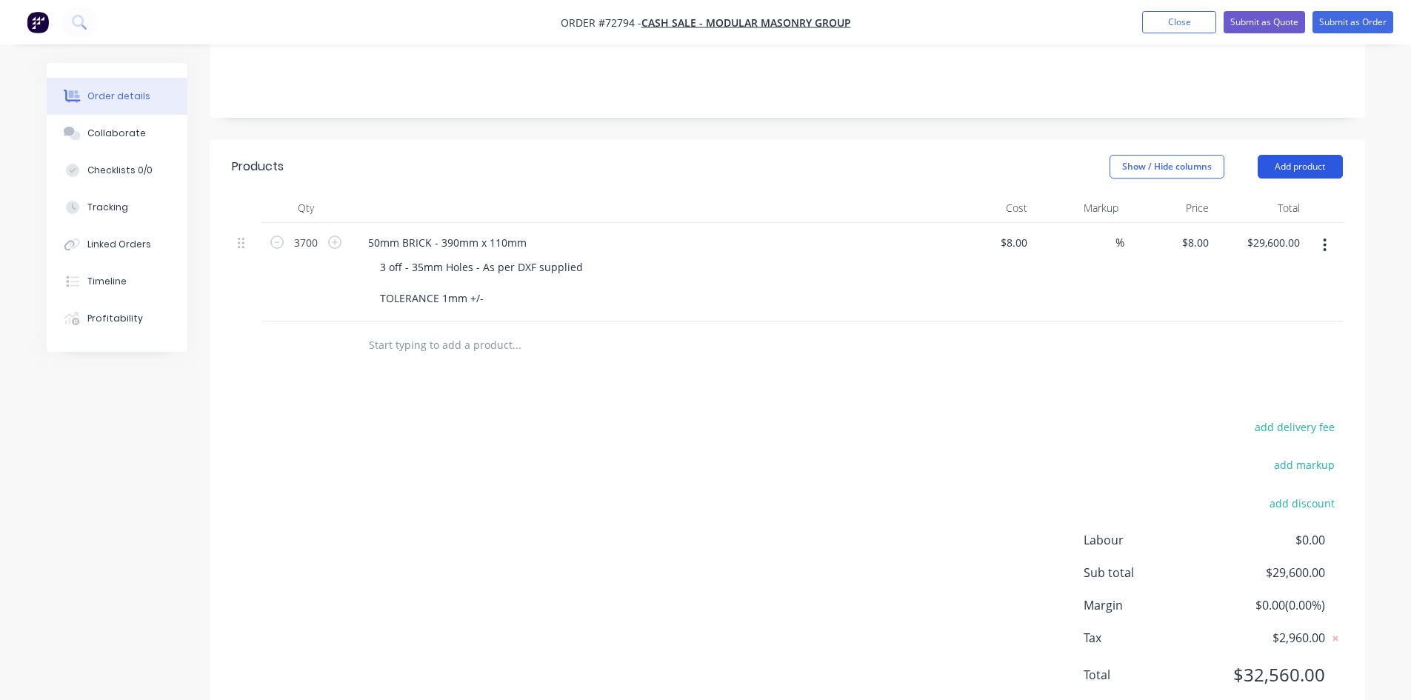
click at [1325, 155] on button "Add product" at bounding box center [1299, 167] width 85 height 24
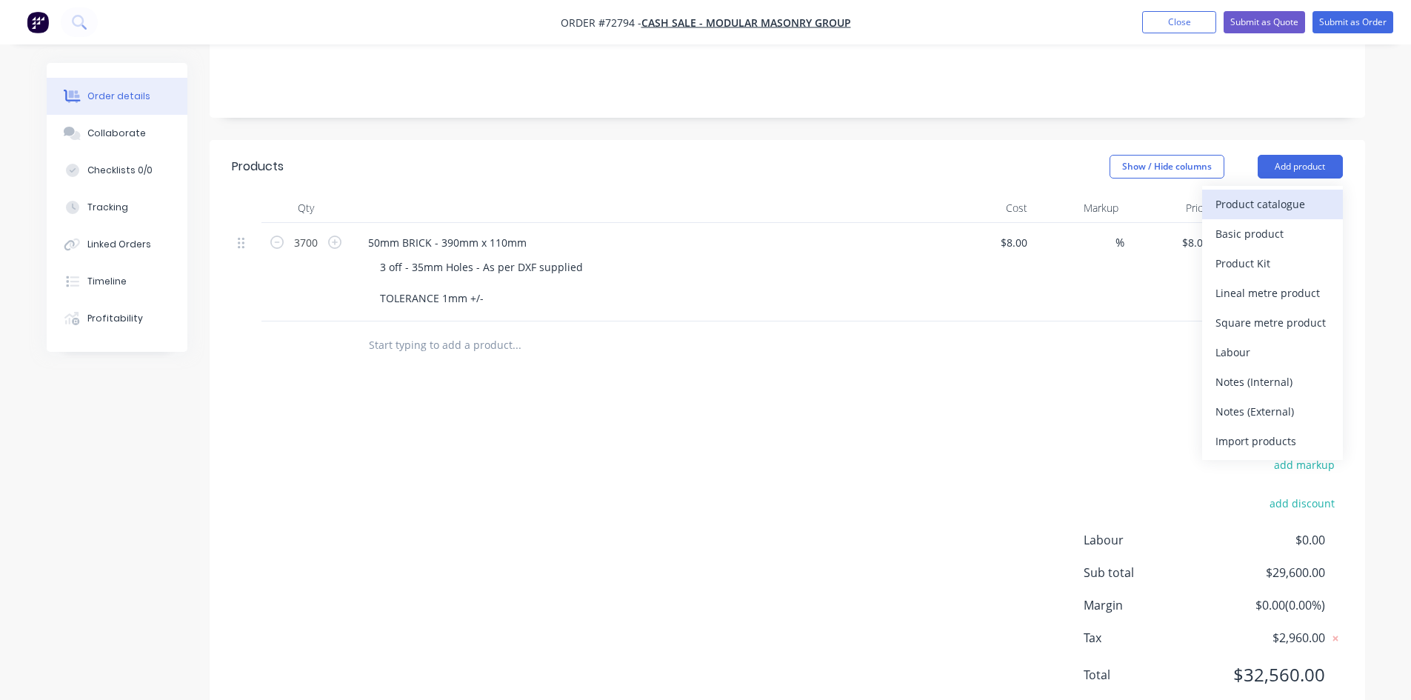
click at [1263, 193] on div "Product catalogue" at bounding box center [1272, 203] width 114 height 21
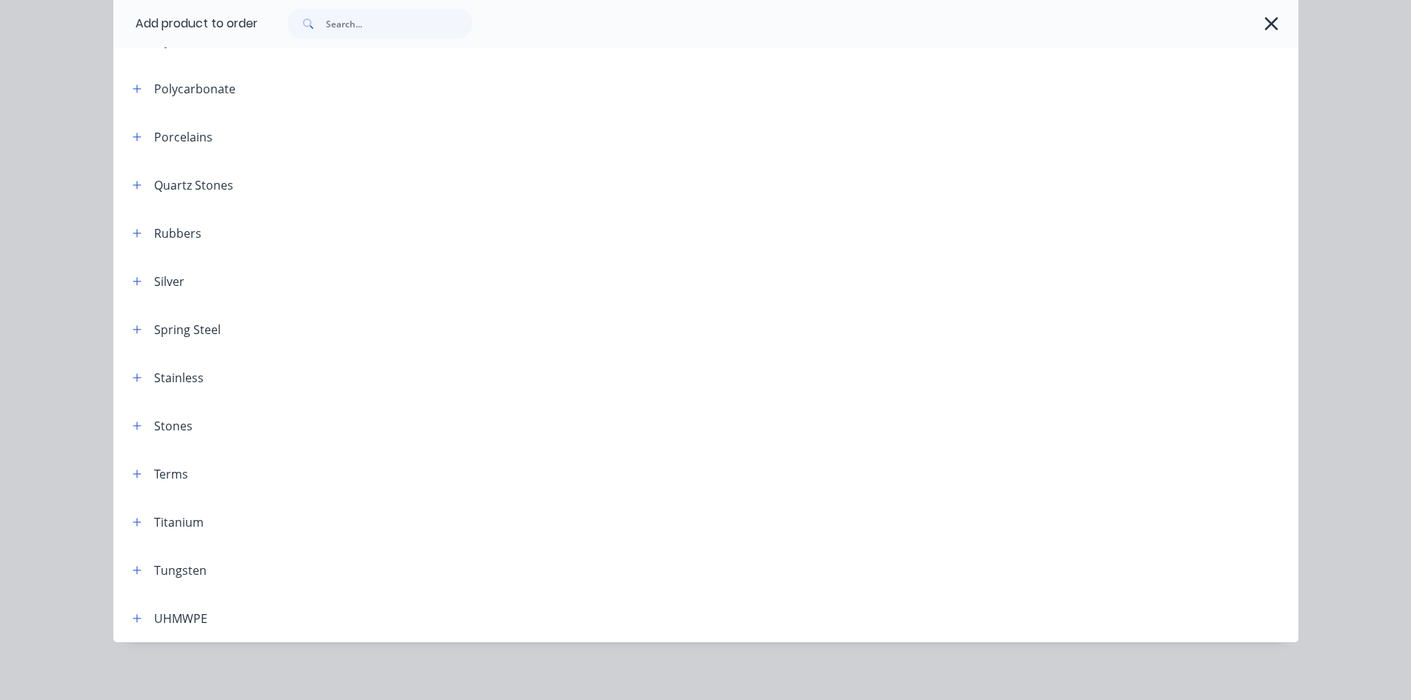
scroll to position [1597, 0]
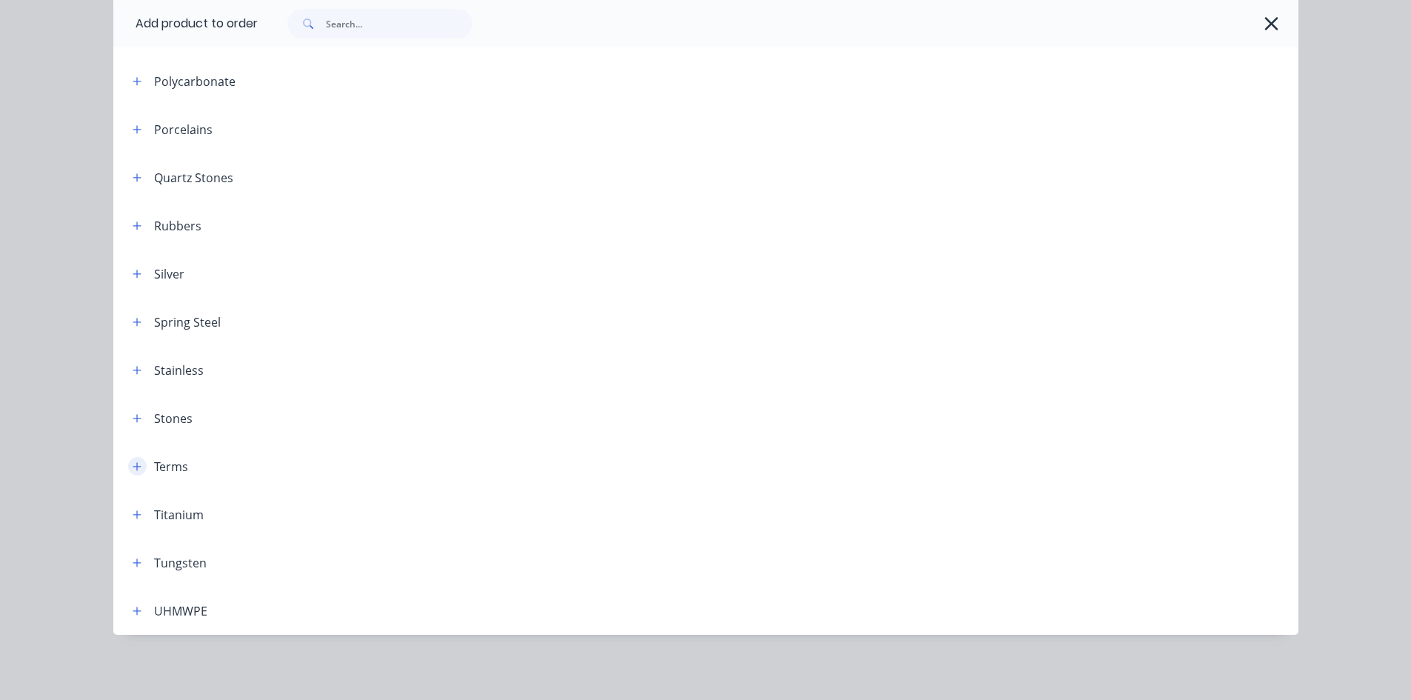
click at [133, 464] on icon "button" at bounding box center [137, 466] width 8 height 8
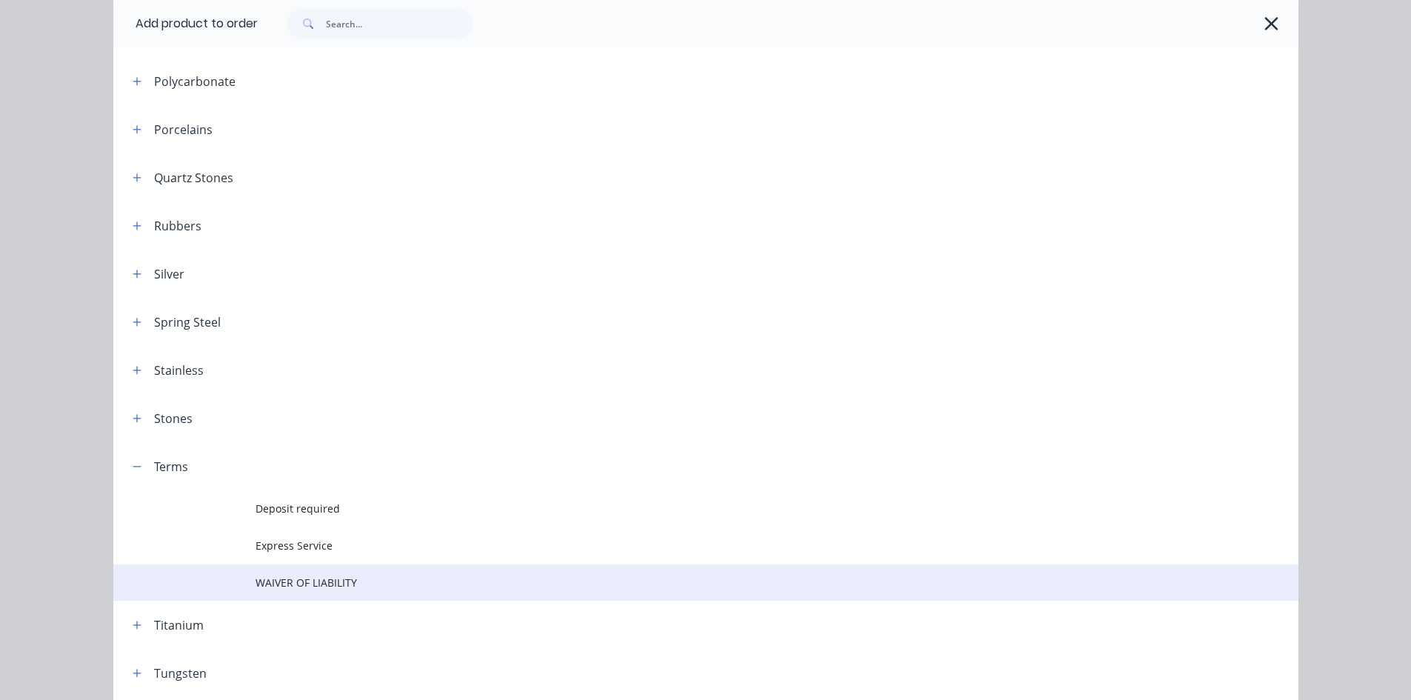
click at [290, 585] on span "WAIVER OF LIABILITY" at bounding box center [672, 583] width 834 height 16
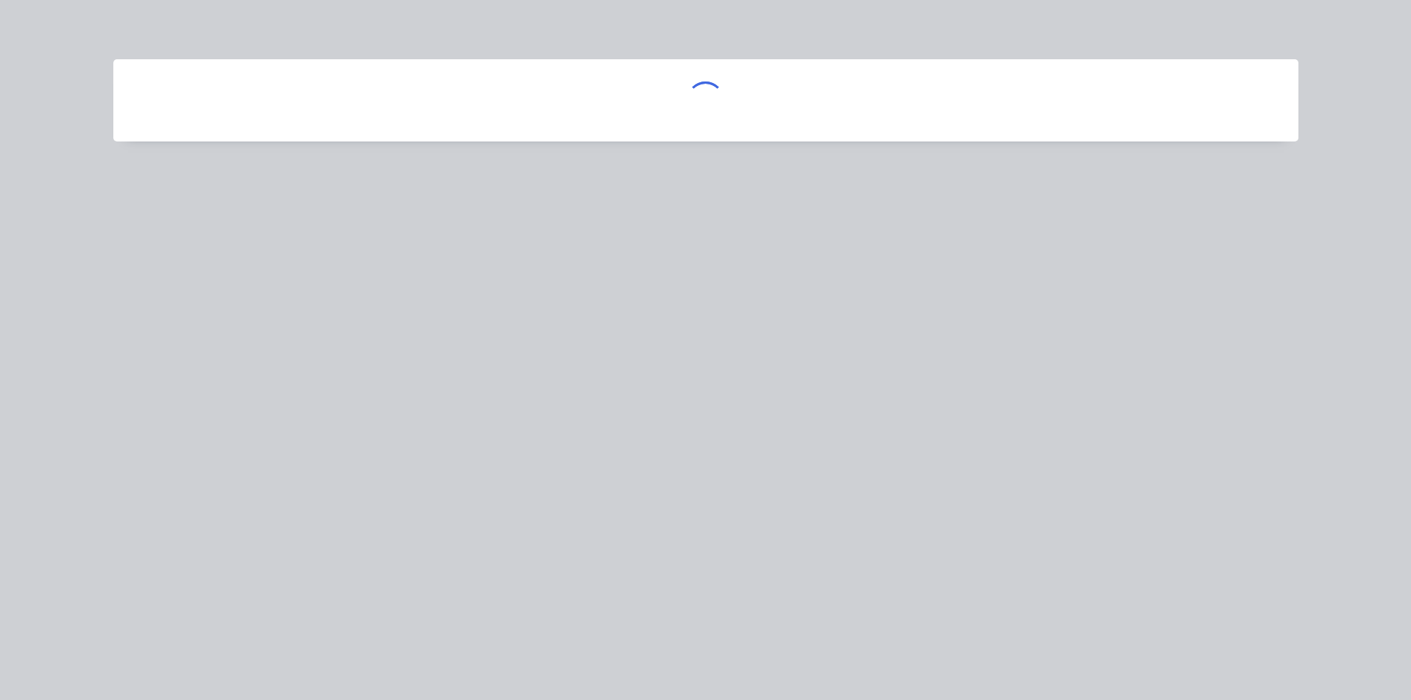
scroll to position [0, 0]
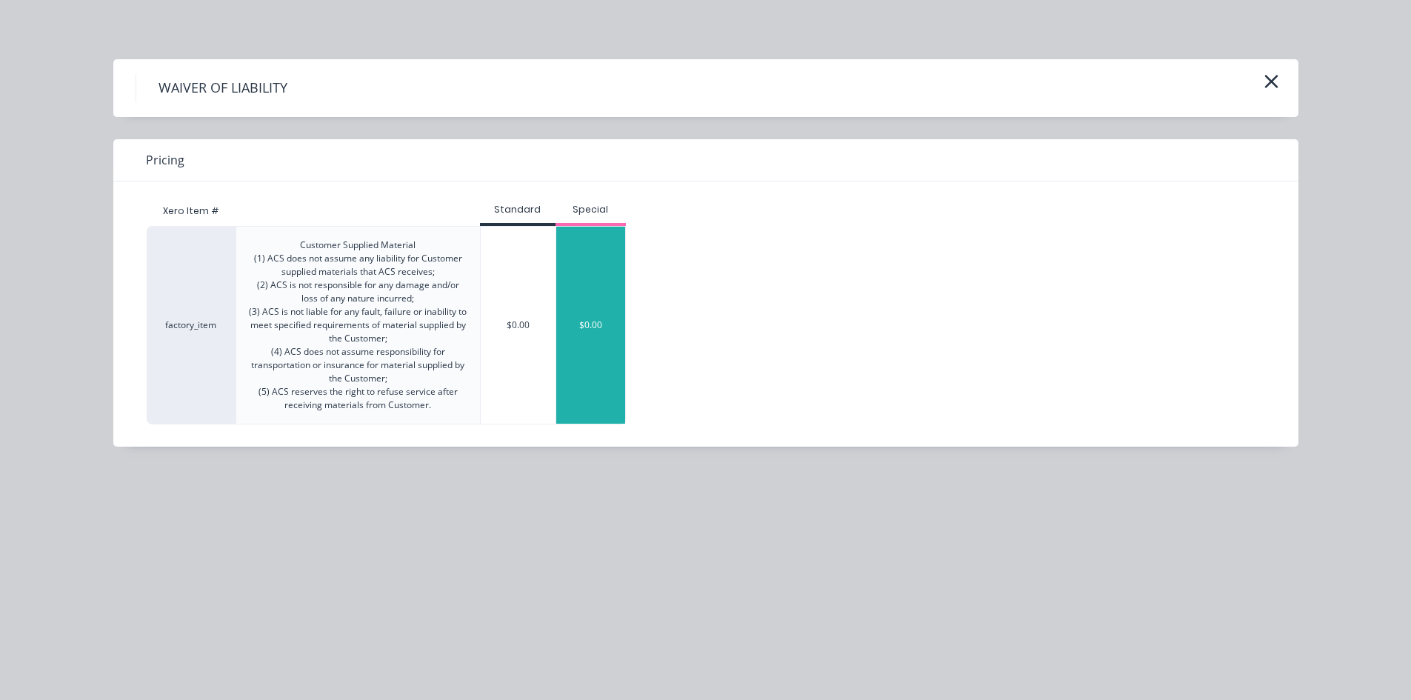
click at [580, 325] on div "$0.00" at bounding box center [591, 325] width 70 height 197
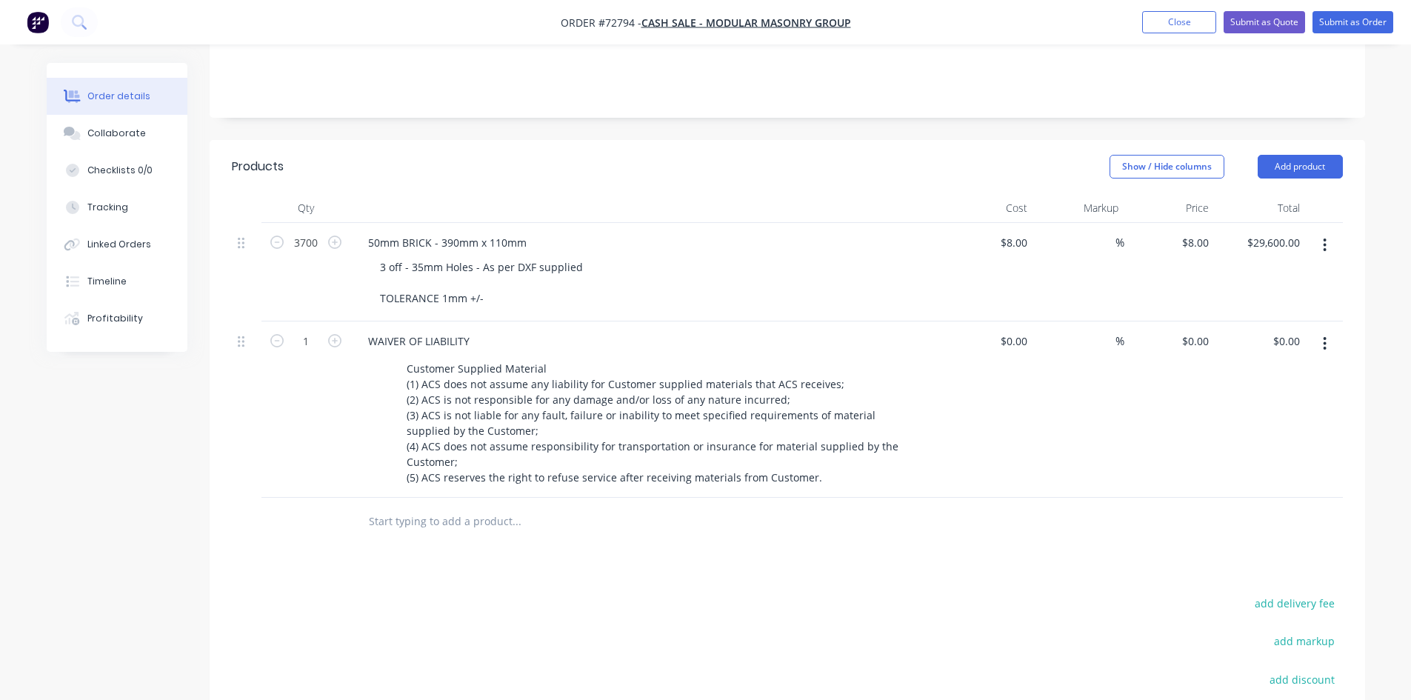
click at [1106, 418] on div "%" at bounding box center [1078, 409] width 91 height 176
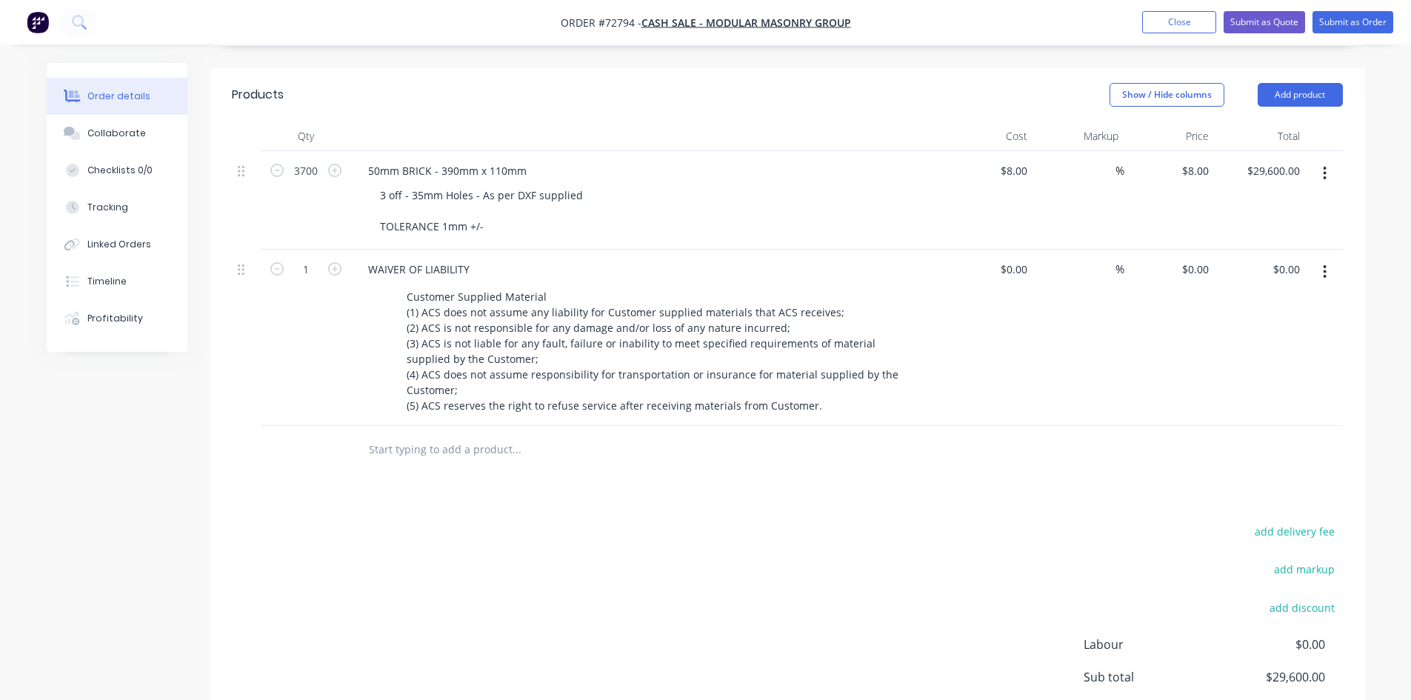
scroll to position [334, 0]
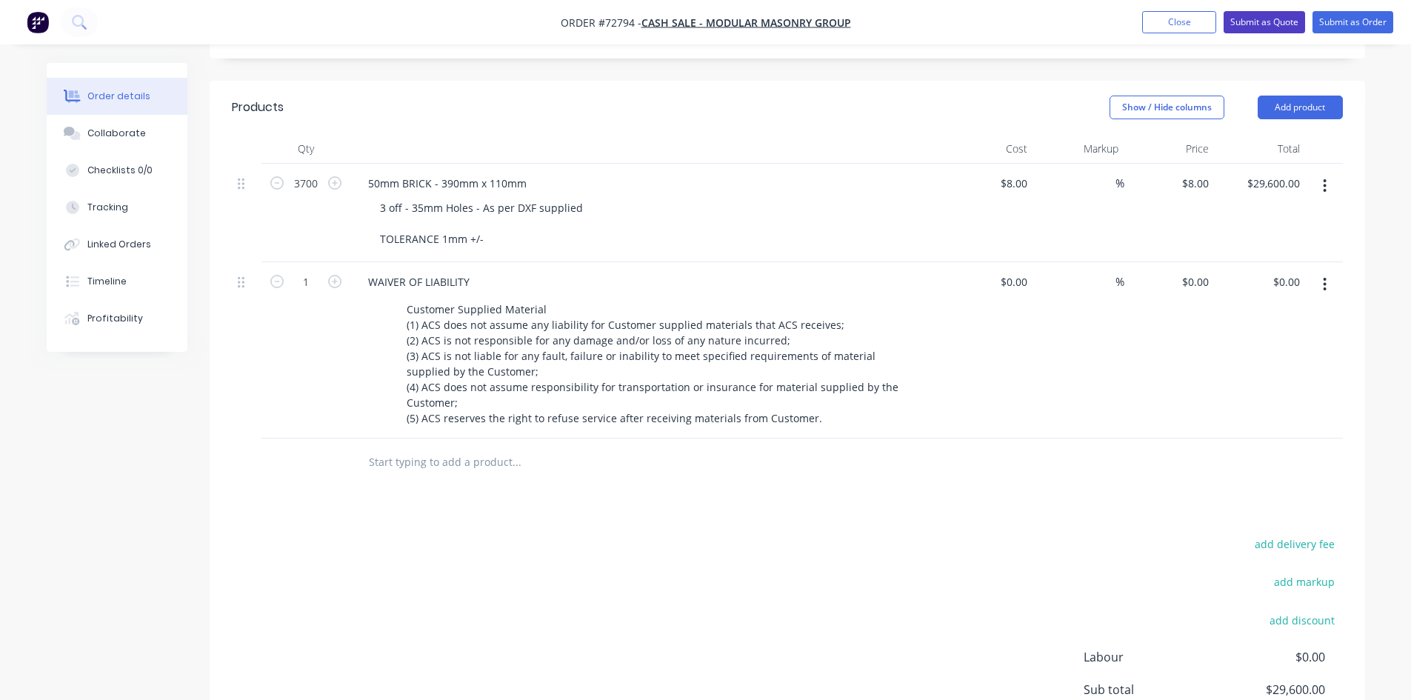
click at [1275, 26] on button "Submit as Quote" at bounding box center [1263, 22] width 81 height 22
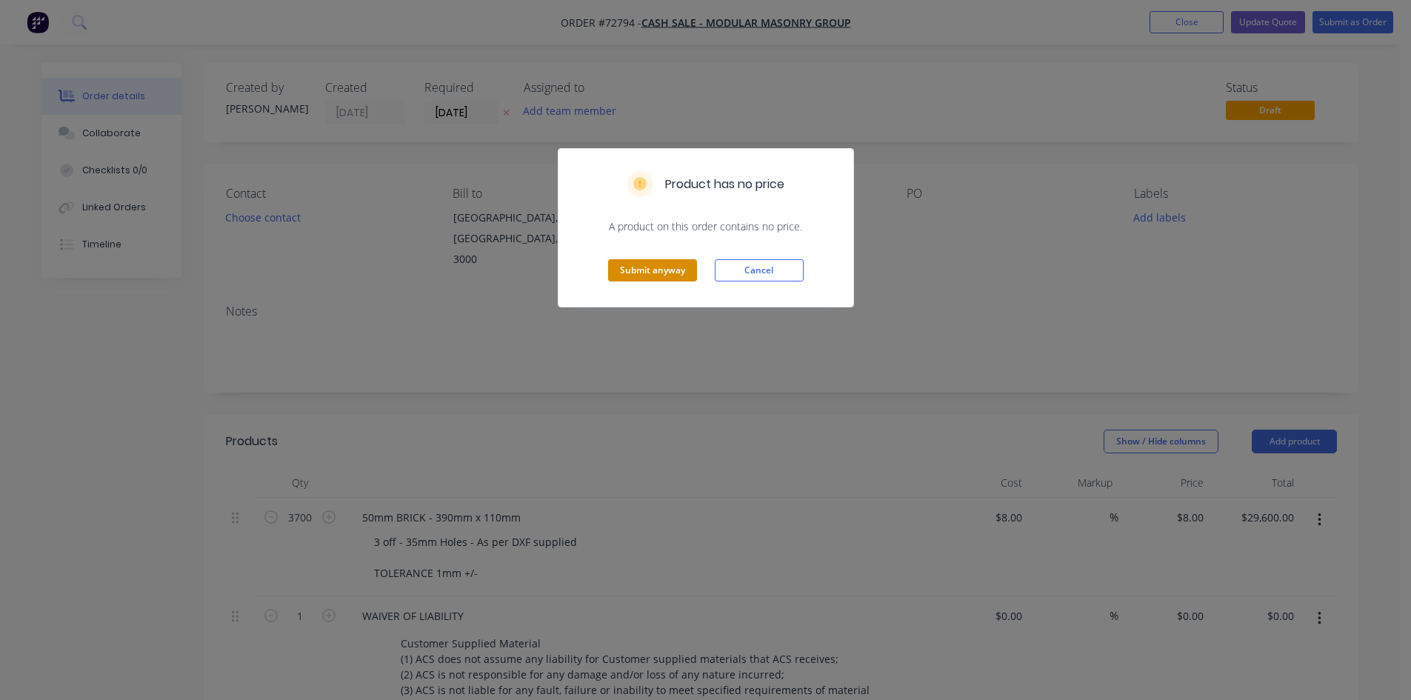
click at [669, 272] on button "Submit anyway" at bounding box center [652, 270] width 89 height 22
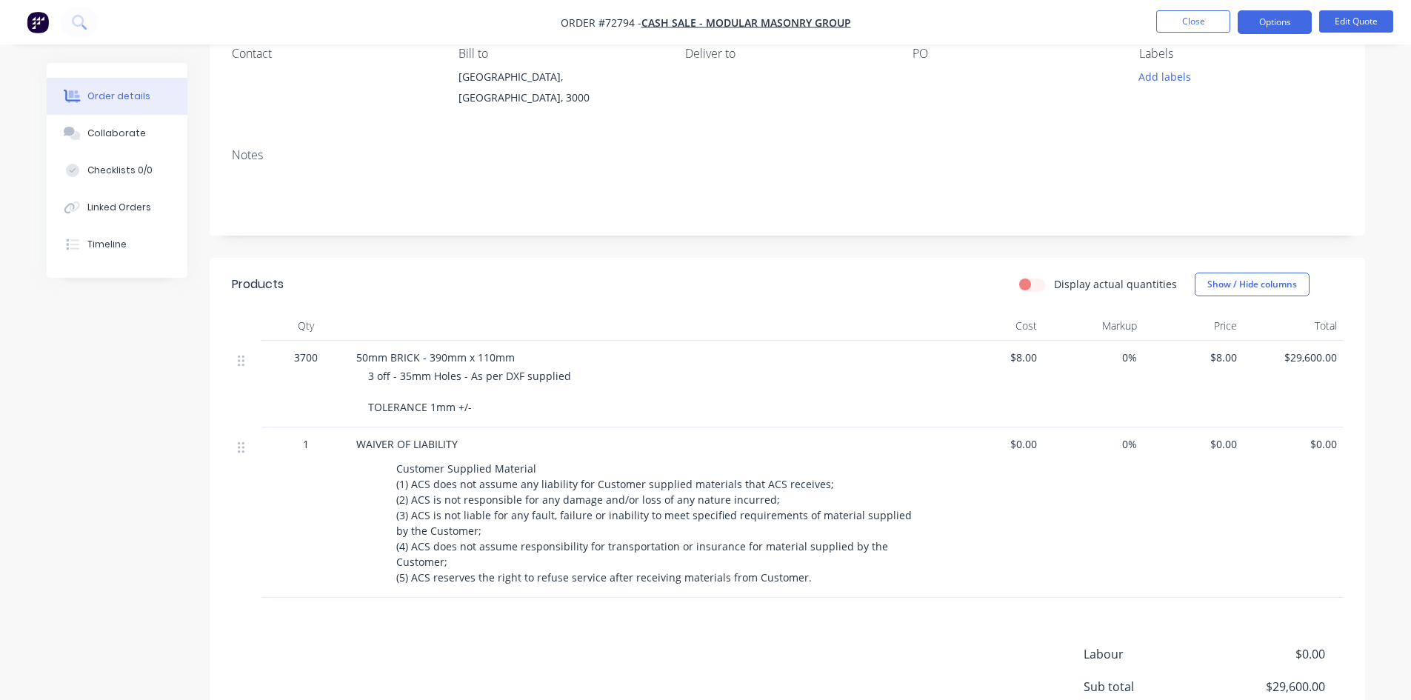
scroll to position [148, 0]
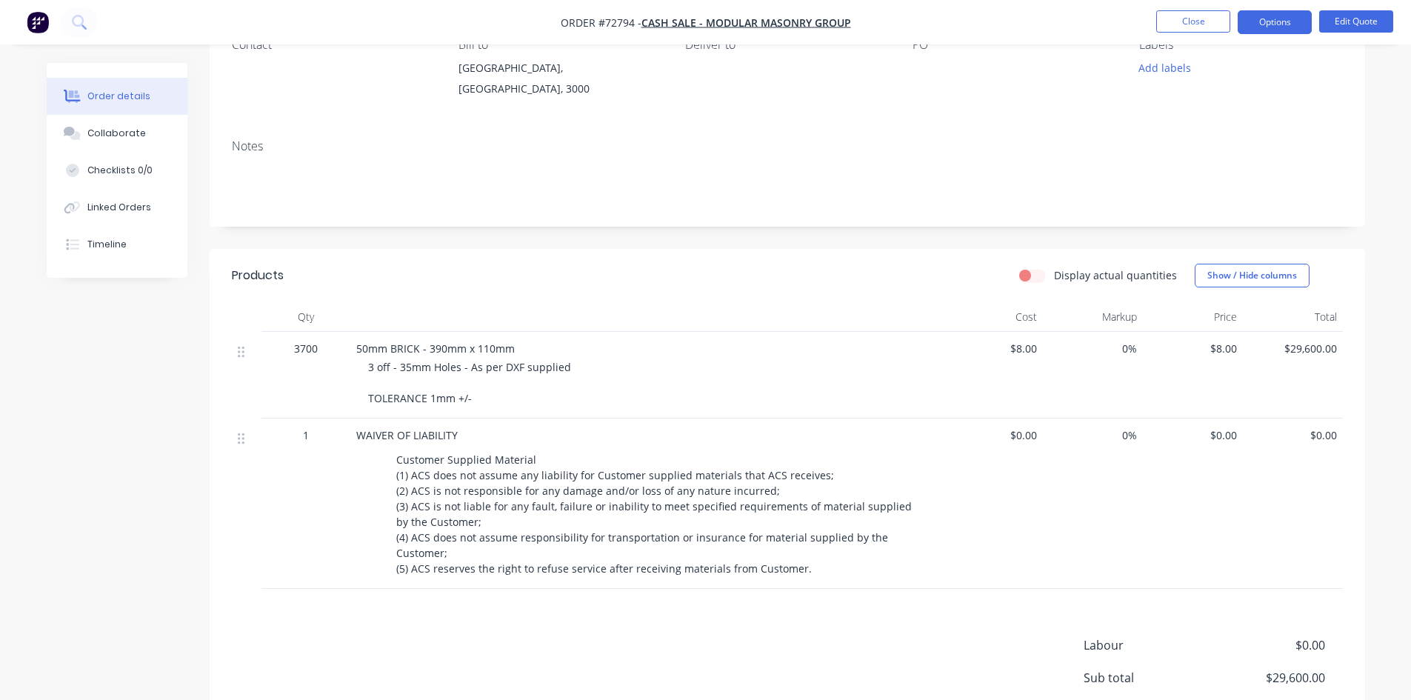
click at [1032, 353] on span "$8.00" at bounding box center [993, 349] width 88 height 16
click at [1361, 27] on button "Edit Quote" at bounding box center [1356, 21] width 74 height 22
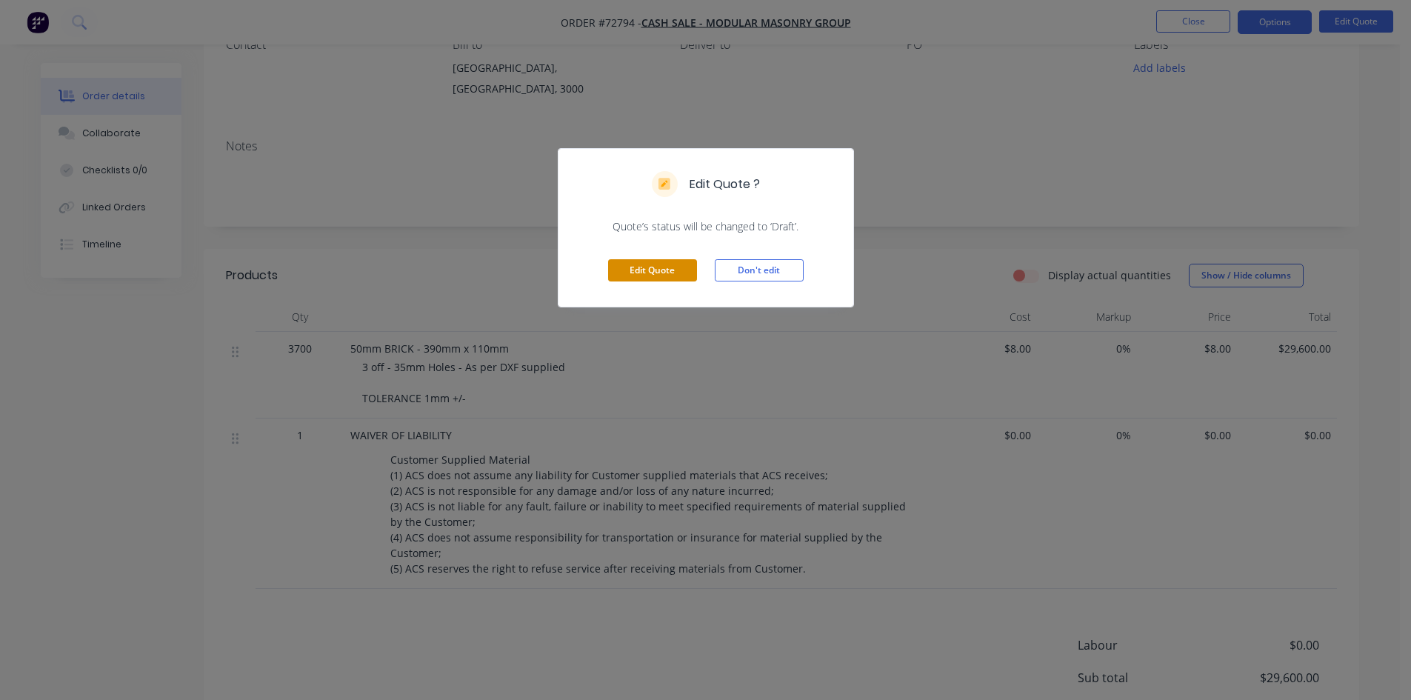
click at [672, 272] on button "Edit Quote" at bounding box center [652, 270] width 89 height 22
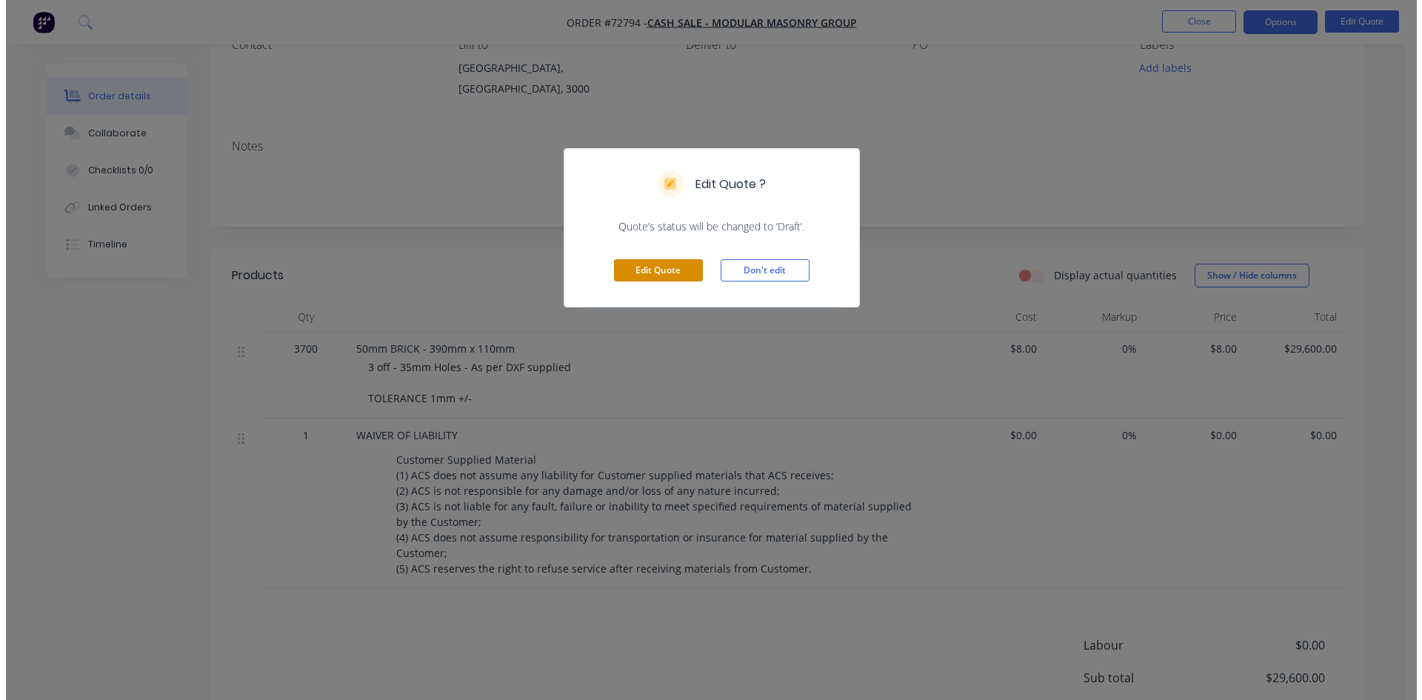
scroll to position [0, 0]
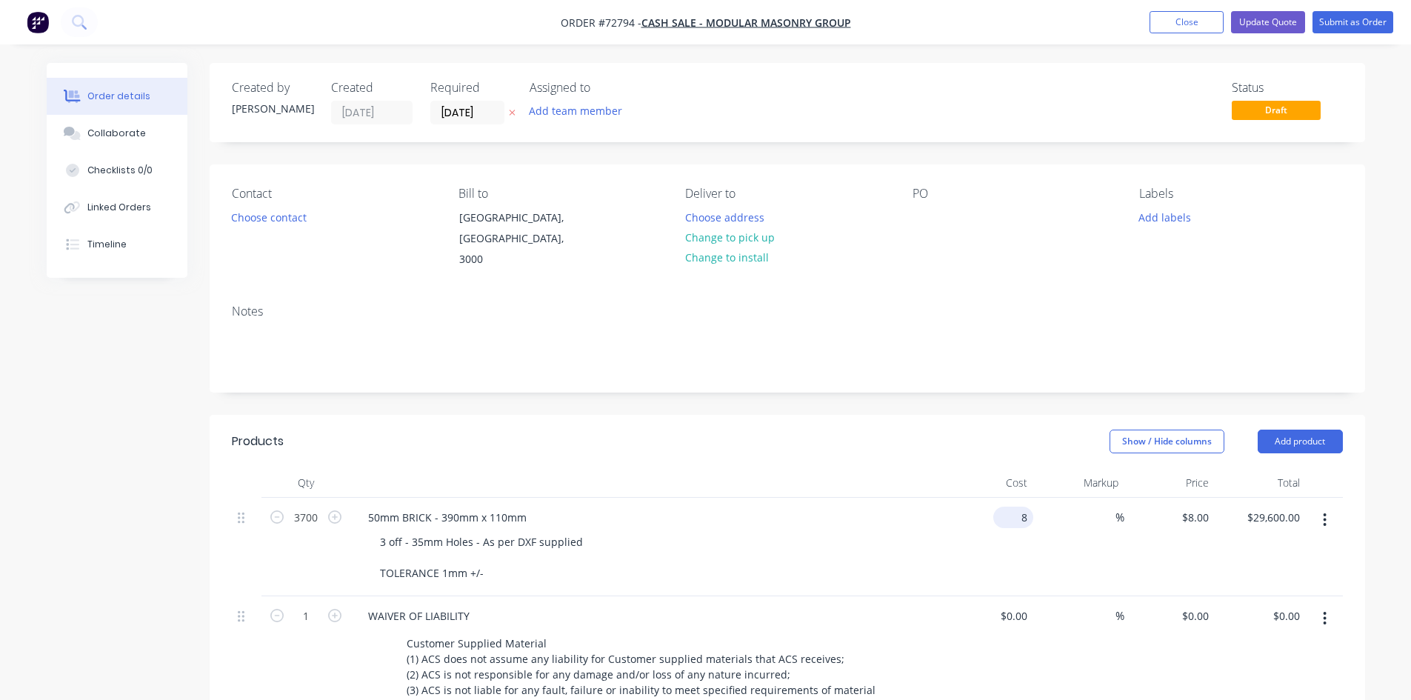
click at [1026, 507] on input "8" at bounding box center [1016, 517] width 34 height 21
type input "$8.50"
type input "$31,450.00"
click at [258, 216] on button "Choose contact" at bounding box center [268, 217] width 91 height 20
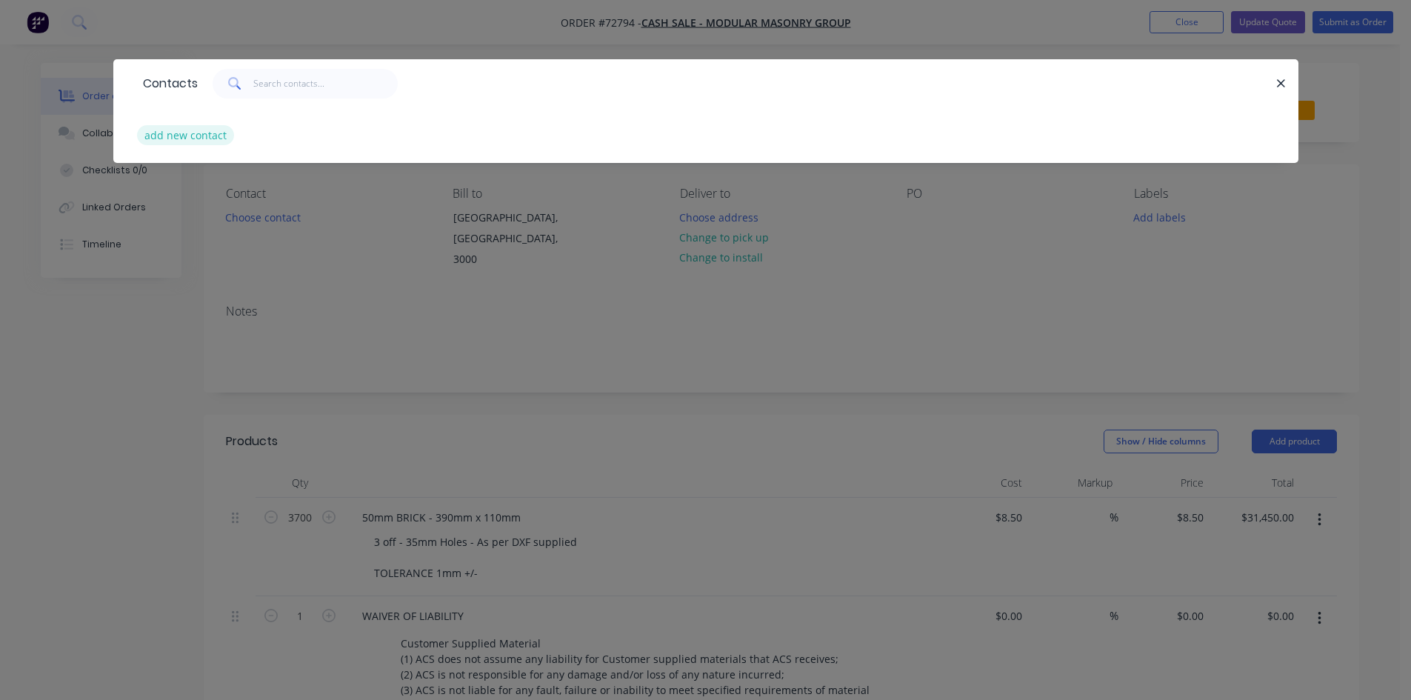
click at [206, 133] on button "add new contact" at bounding box center [186, 135] width 98 height 20
select select "AU"
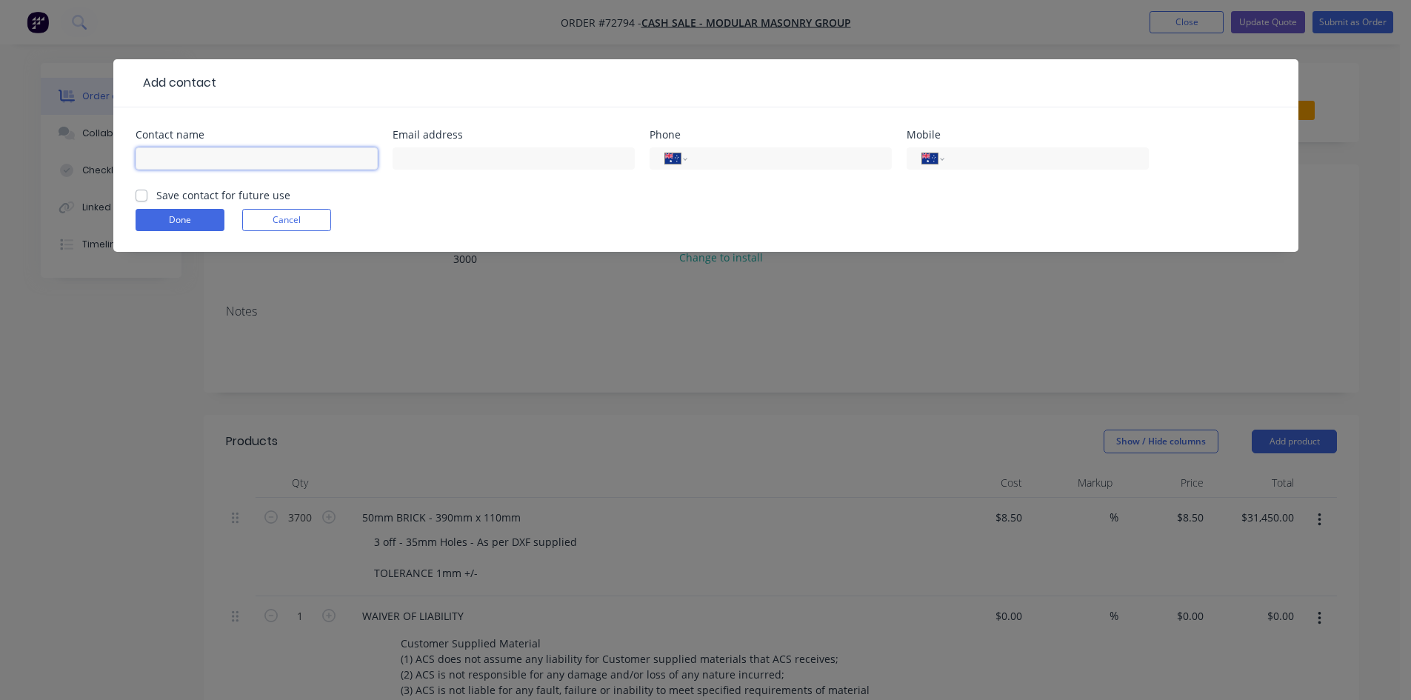
click at [201, 162] on input "text" at bounding box center [257, 158] width 242 height 22
click at [201, 161] on input "Chandi" at bounding box center [257, 158] width 242 height 22
type input "[PERSON_NAME]"
type input "[EMAIL_ADDRESS][DOMAIN_NAME]"
click at [1063, 164] on input "tel" at bounding box center [1044, 158] width 178 height 17
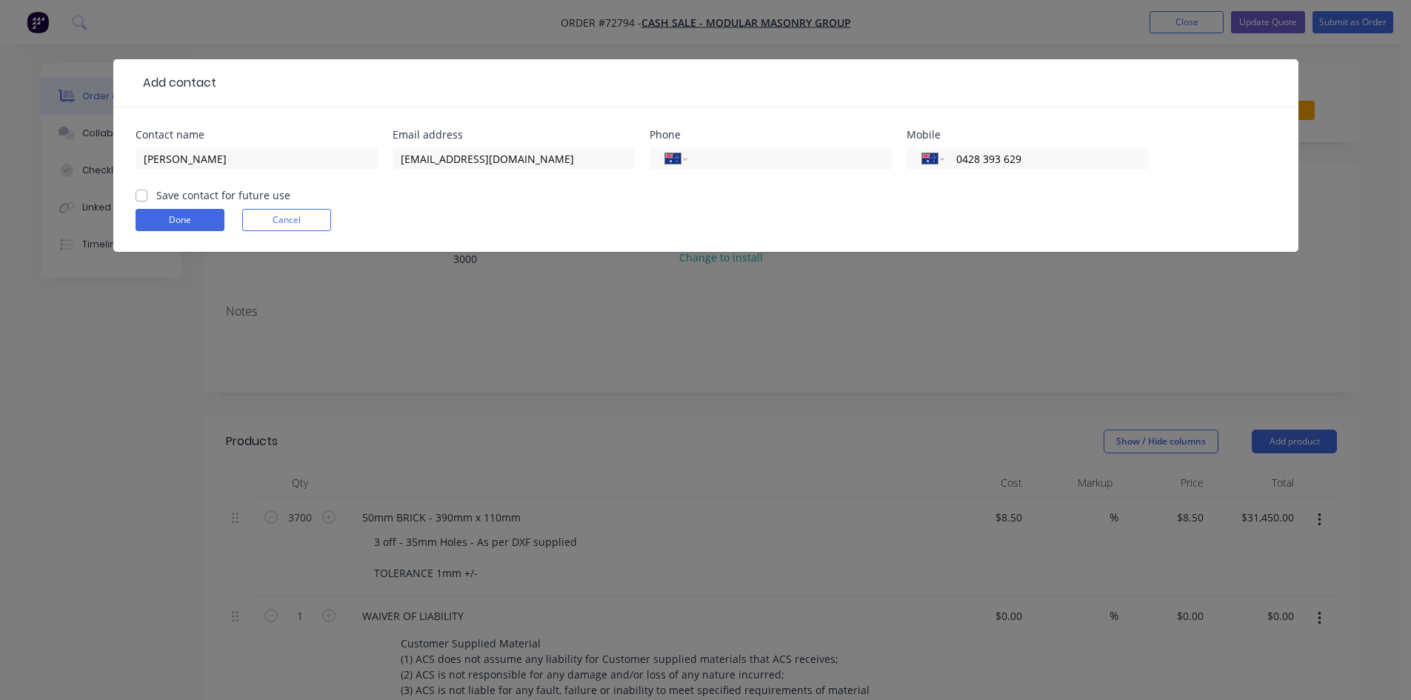
type input "0428 393 629"
click at [729, 201] on form "Contact name [PERSON_NAME] Email address [EMAIL_ADDRESS][DOMAIN_NAME] Phone Int…" at bounding box center [706, 191] width 1140 height 122
click at [156, 198] on label "Save contact for future use" at bounding box center [223, 195] width 134 height 16
click at [139, 198] on input "Save contact for future use" at bounding box center [142, 194] width 12 height 14
checkbox input "true"
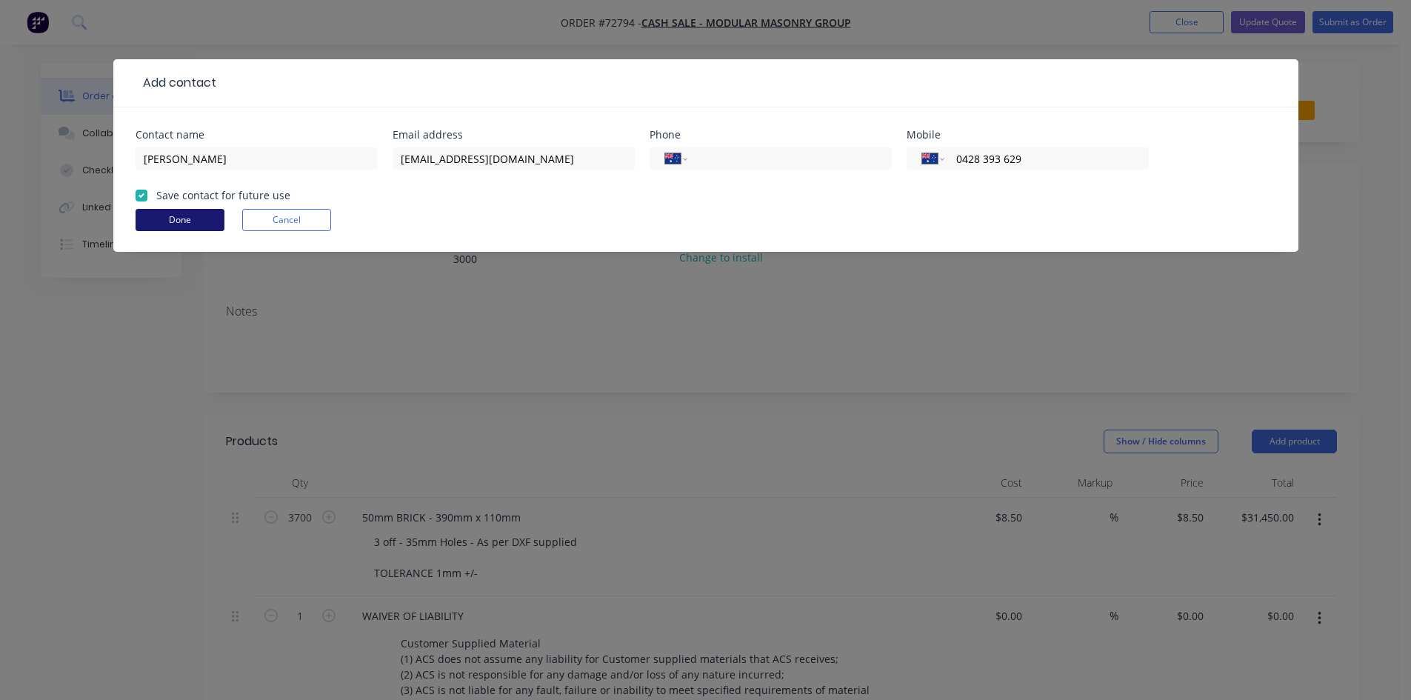
click at [161, 226] on button "Done" at bounding box center [180, 220] width 89 height 22
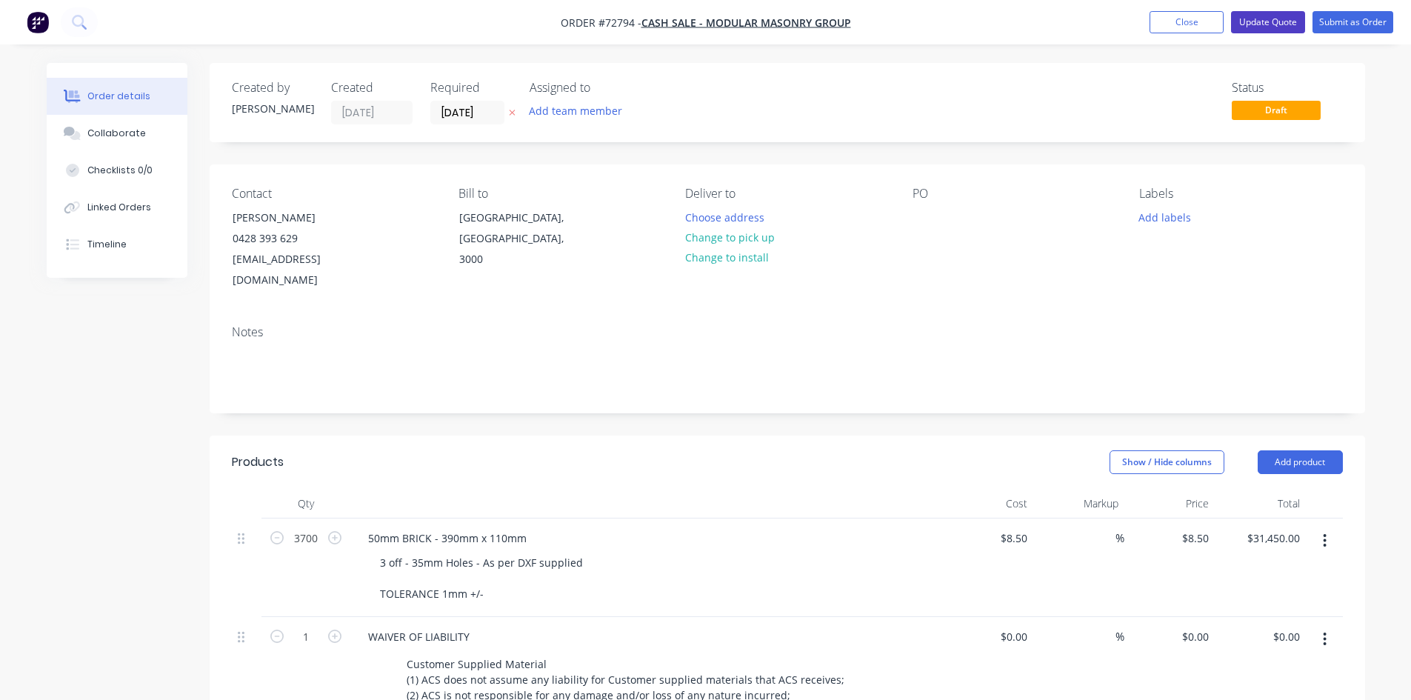
click at [1273, 20] on button "Update Quote" at bounding box center [1268, 22] width 74 height 22
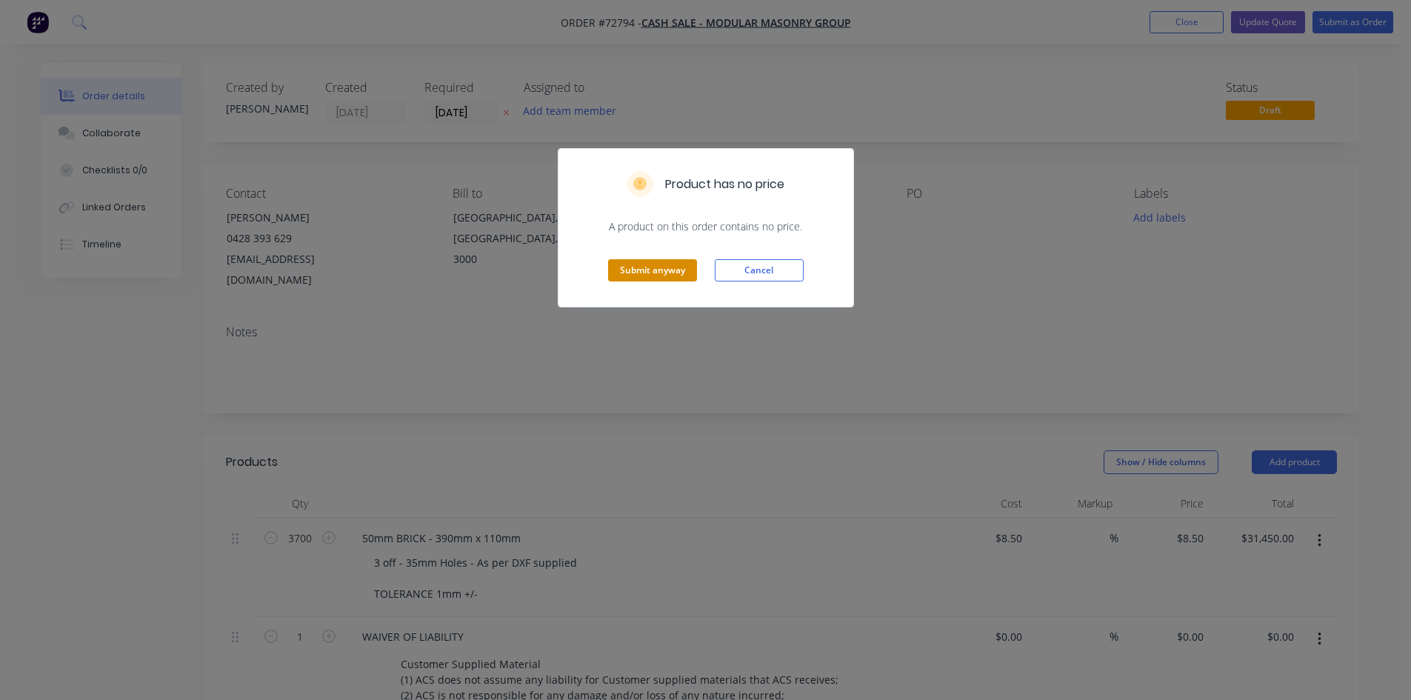
click at [669, 273] on button "Submit anyway" at bounding box center [652, 270] width 89 height 22
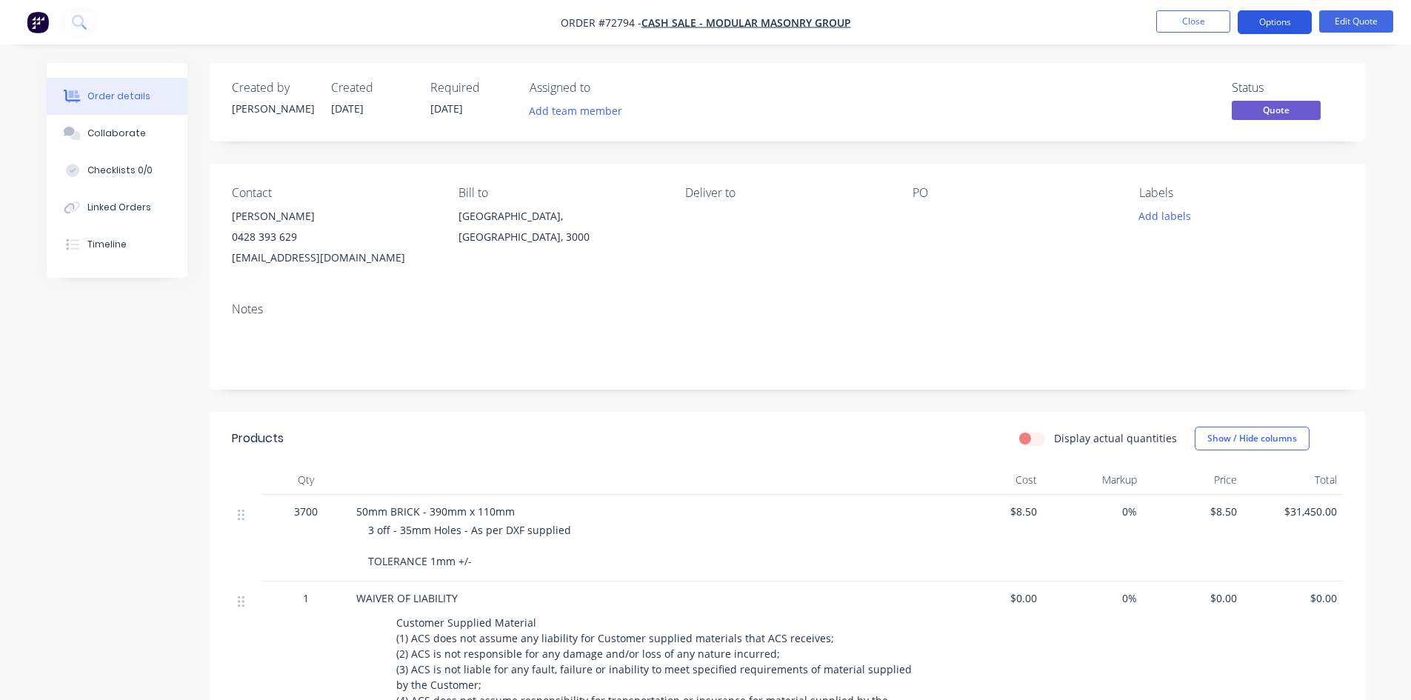
click at [1289, 24] on button "Options" at bounding box center [1274, 22] width 74 height 24
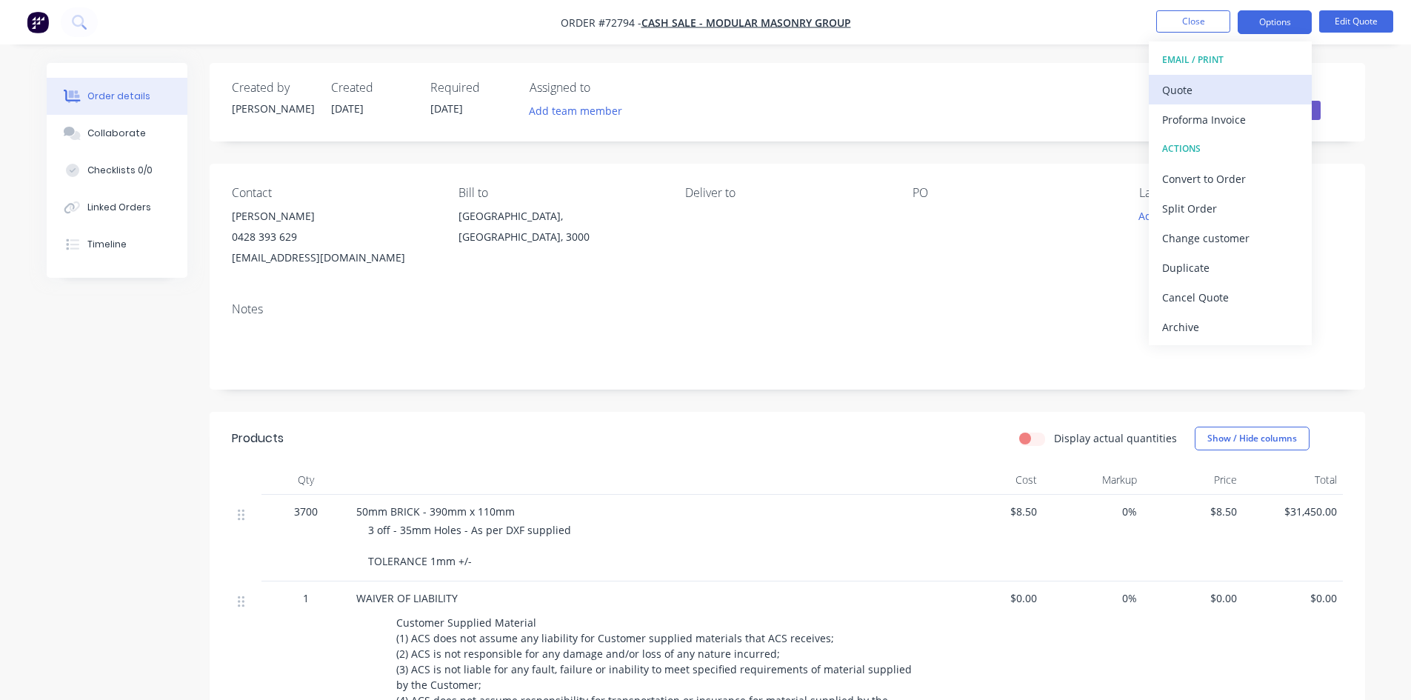
click at [1209, 94] on div "Quote" at bounding box center [1230, 89] width 136 height 21
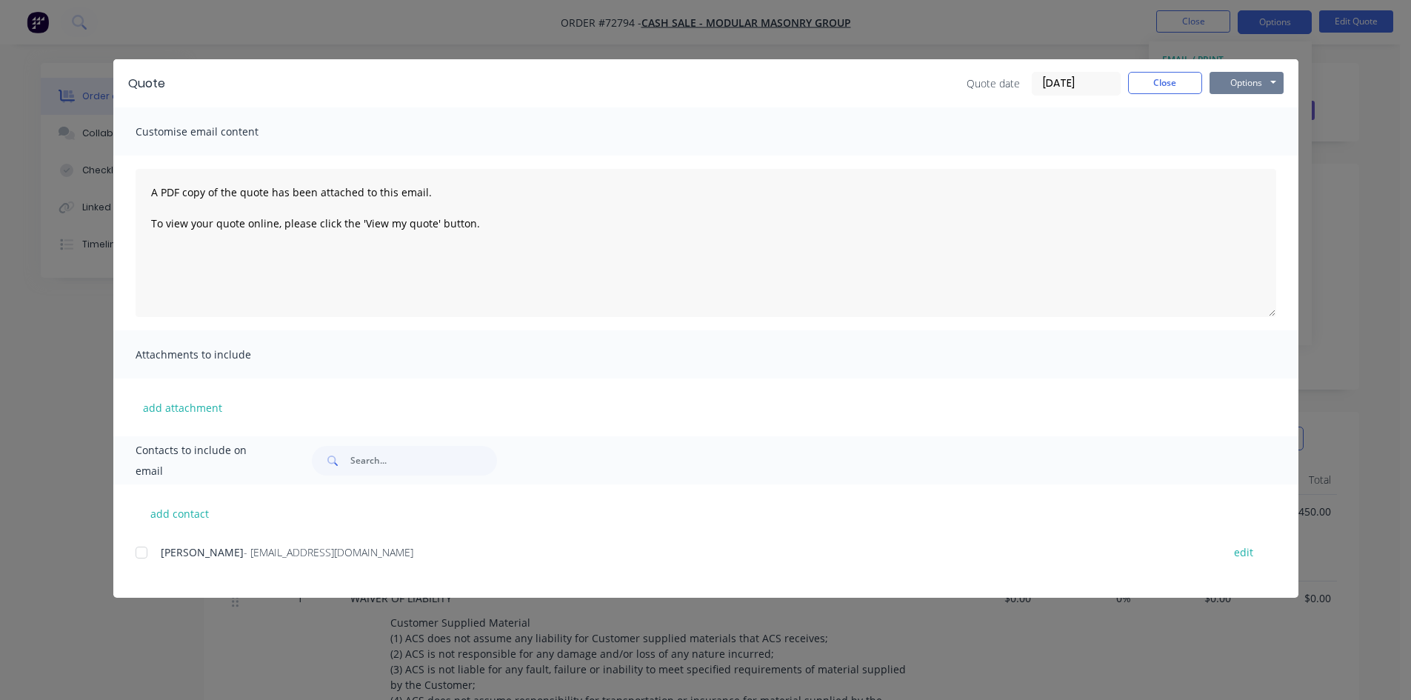
click at [1249, 84] on button "Options" at bounding box center [1246, 83] width 74 height 22
click at [1243, 130] on button "Print" at bounding box center [1256, 133] width 95 height 24
click at [1180, 81] on button "Close" at bounding box center [1165, 83] width 74 height 22
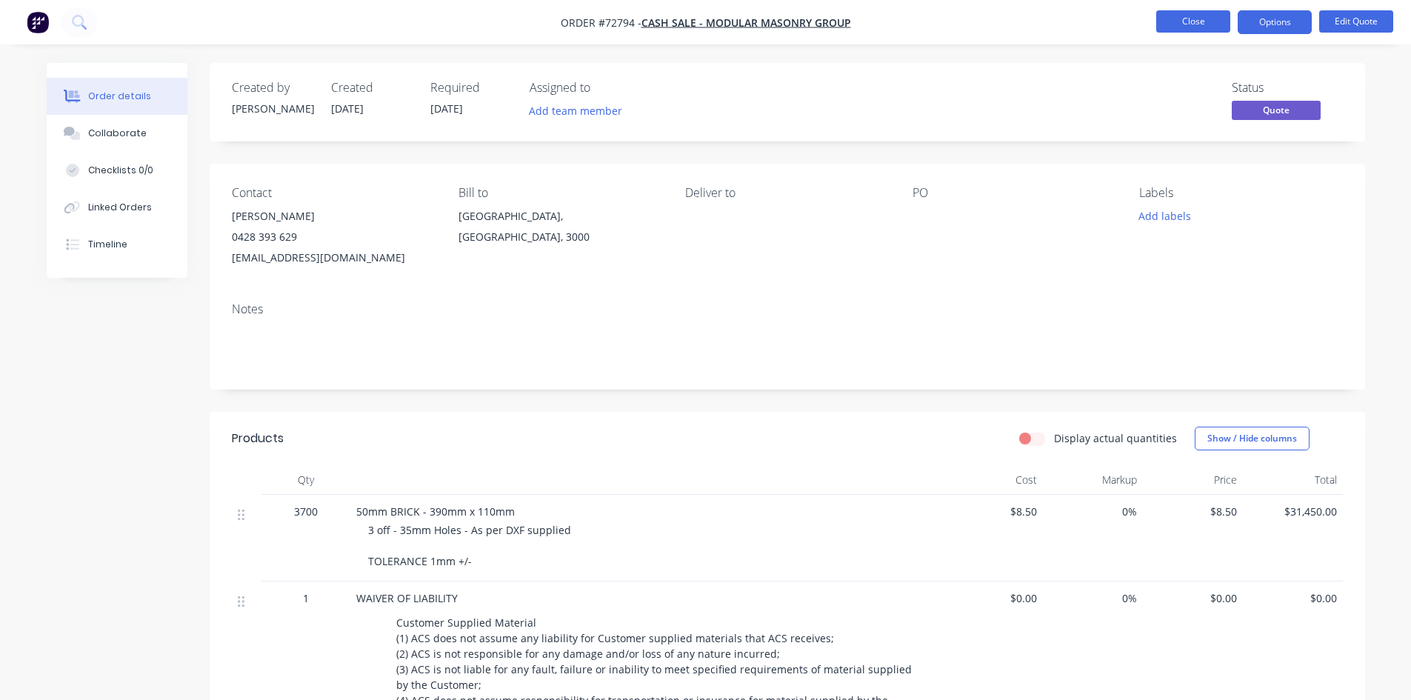
click at [1181, 24] on button "Close" at bounding box center [1193, 21] width 74 height 22
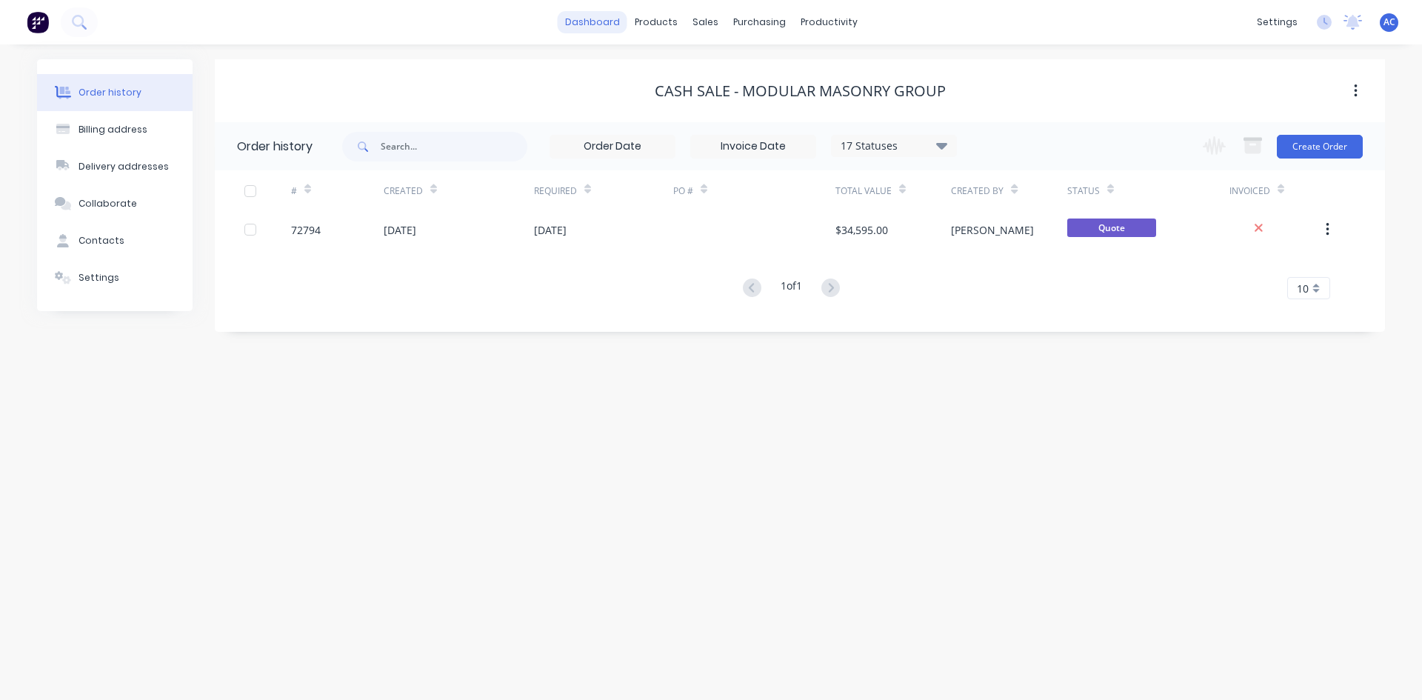
click at [616, 19] on link "dashboard" at bounding box center [593, 22] width 70 height 22
